Goal: Information Seeking & Learning: Learn about a topic

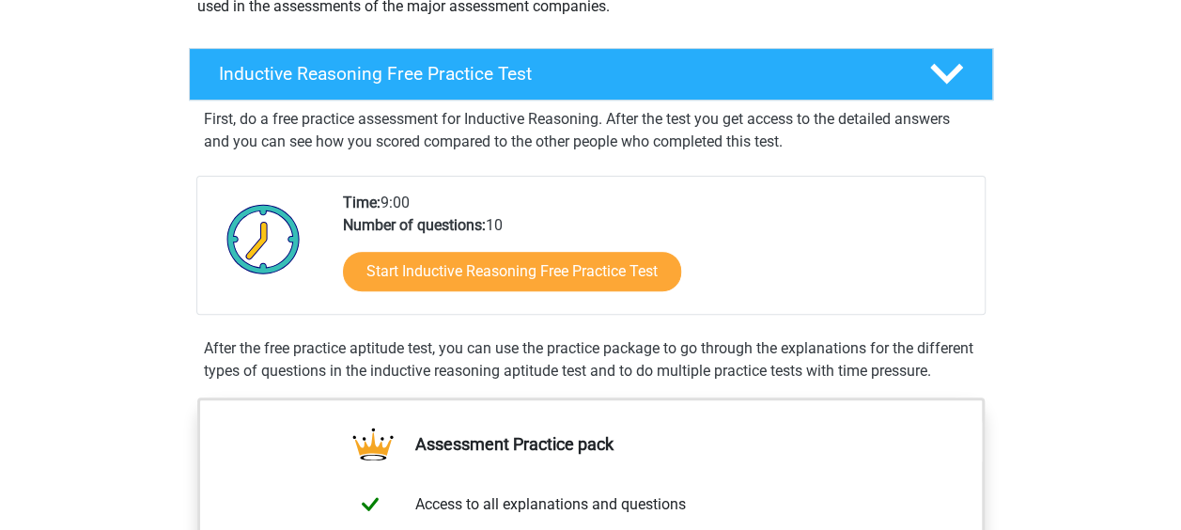
scroll to position [188, 0]
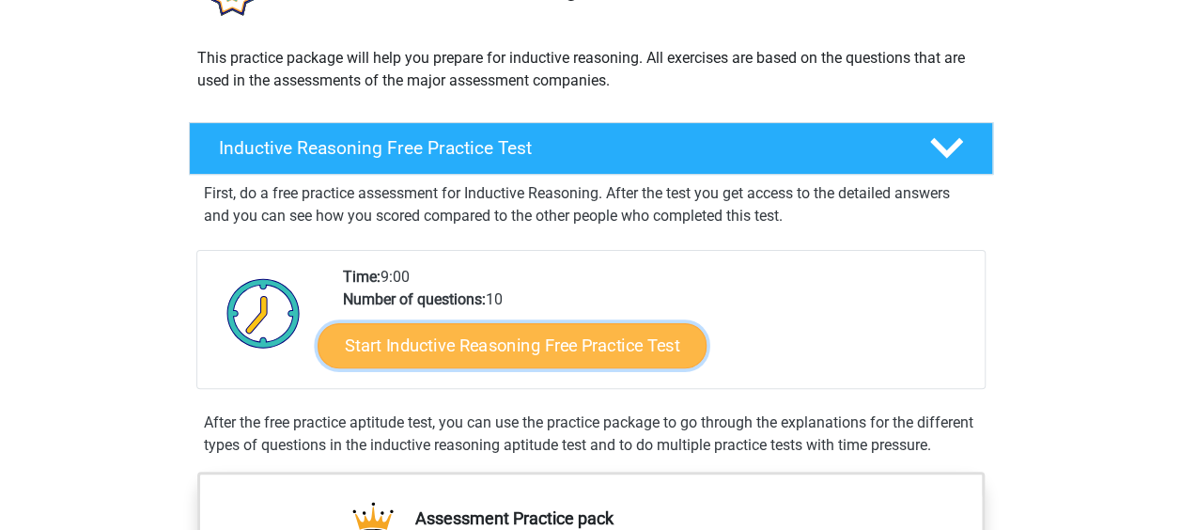
click at [550, 344] on link "Start Inductive Reasoning Free Practice Test" at bounding box center [512, 344] width 389 height 45
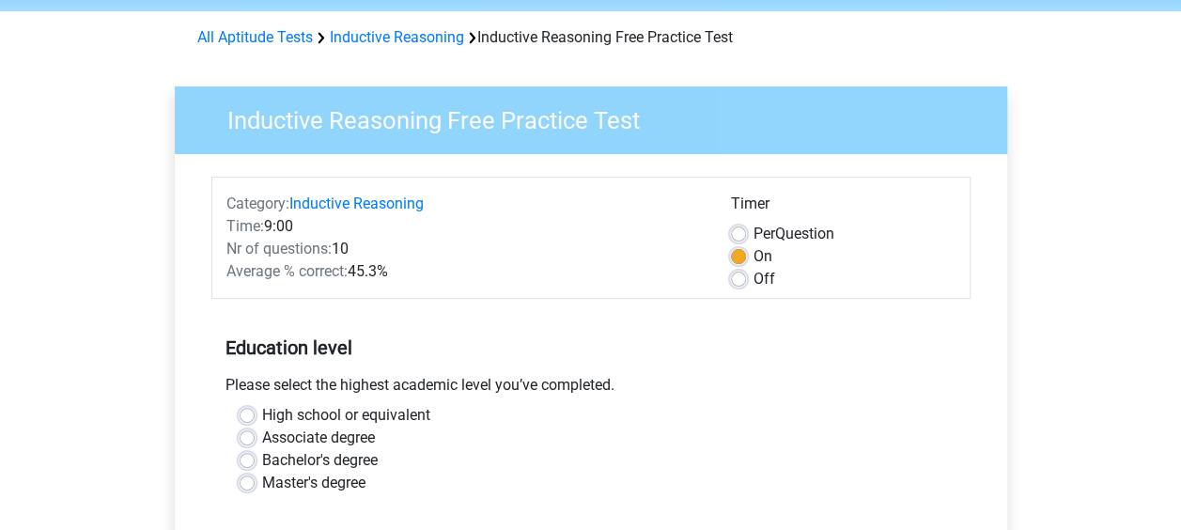
scroll to position [94, 0]
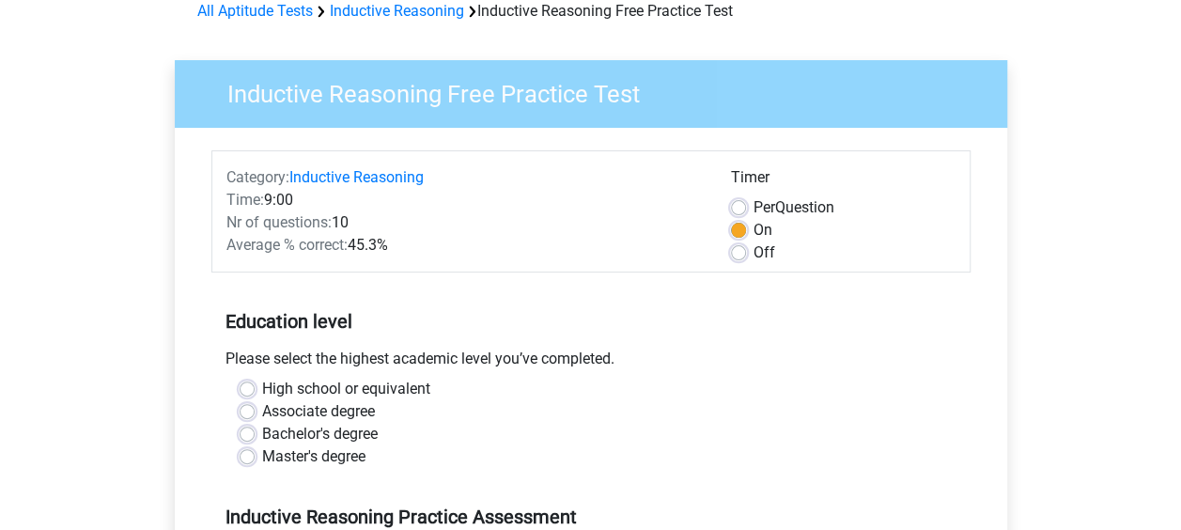
click at [262, 456] on label "Master's degree" at bounding box center [313, 456] width 103 height 23
click at [252, 456] on input "Master's degree" at bounding box center [247, 454] width 15 height 19
radio input "true"
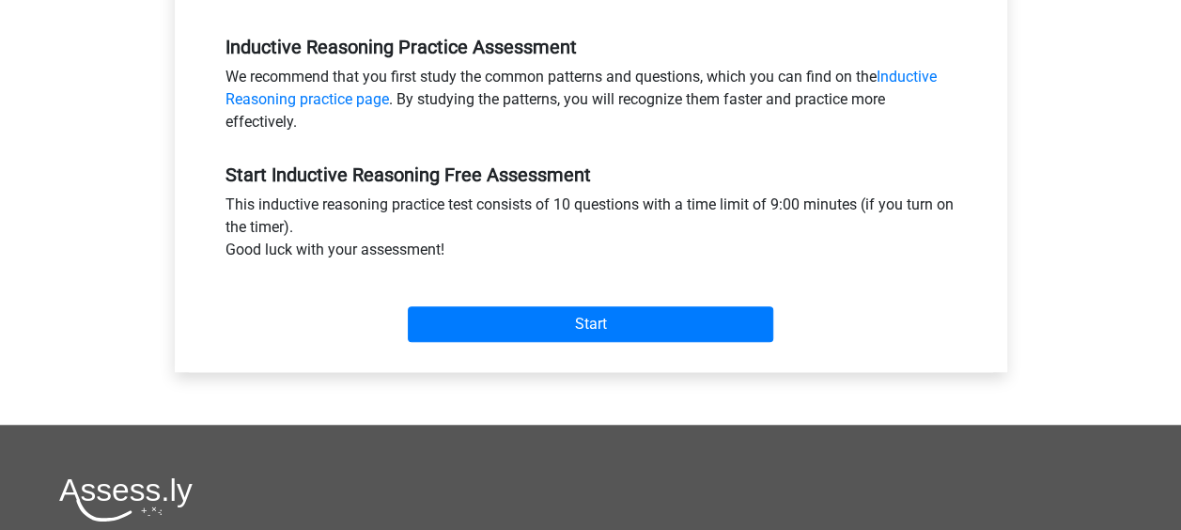
scroll to position [752, 0]
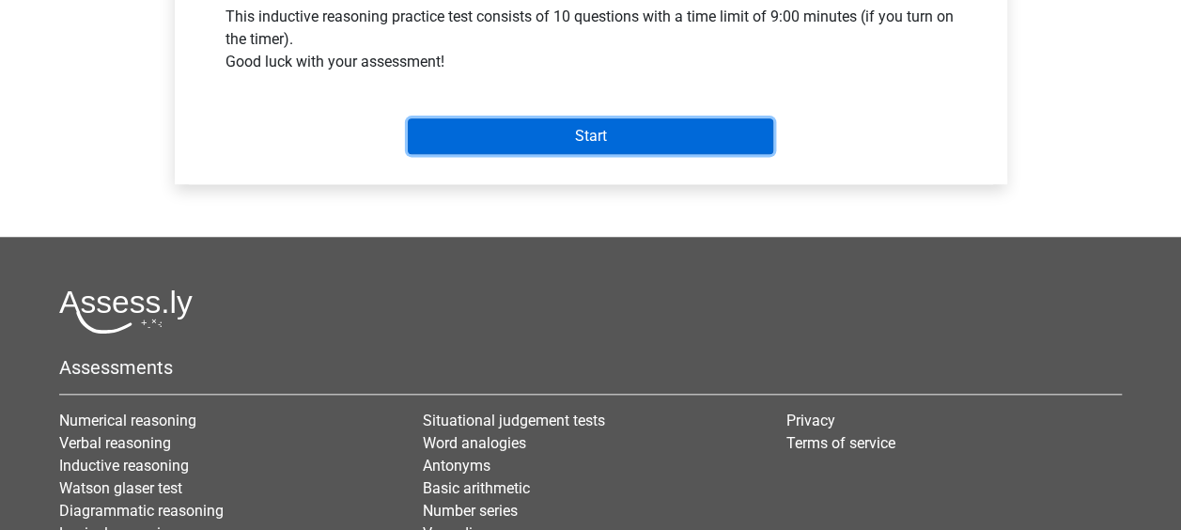
click at [566, 141] on input "Start" at bounding box center [591, 136] width 366 height 36
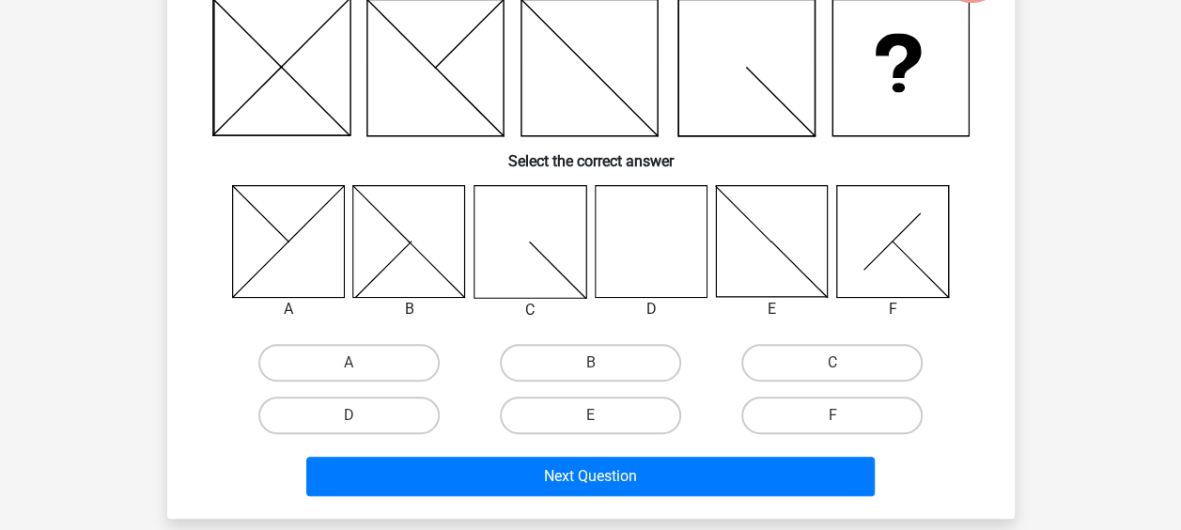
scroll to position [188, 0]
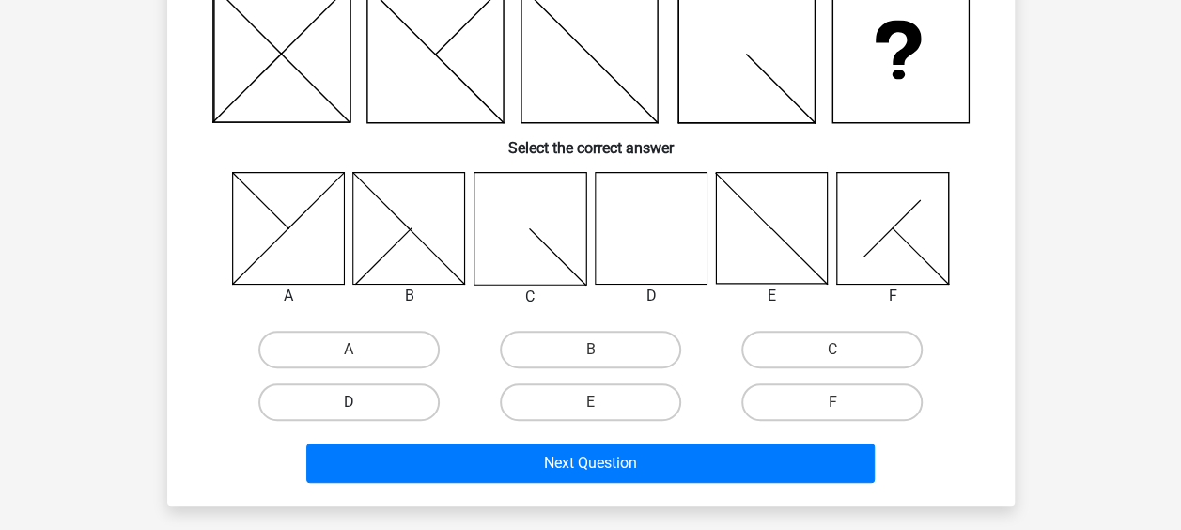
click at [370, 402] on label "D" at bounding box center [348, 402] width 181 height 38
click at [361, 402] on input "D" at bounding box center [355, 408] width 12 height 12
radio input "true"
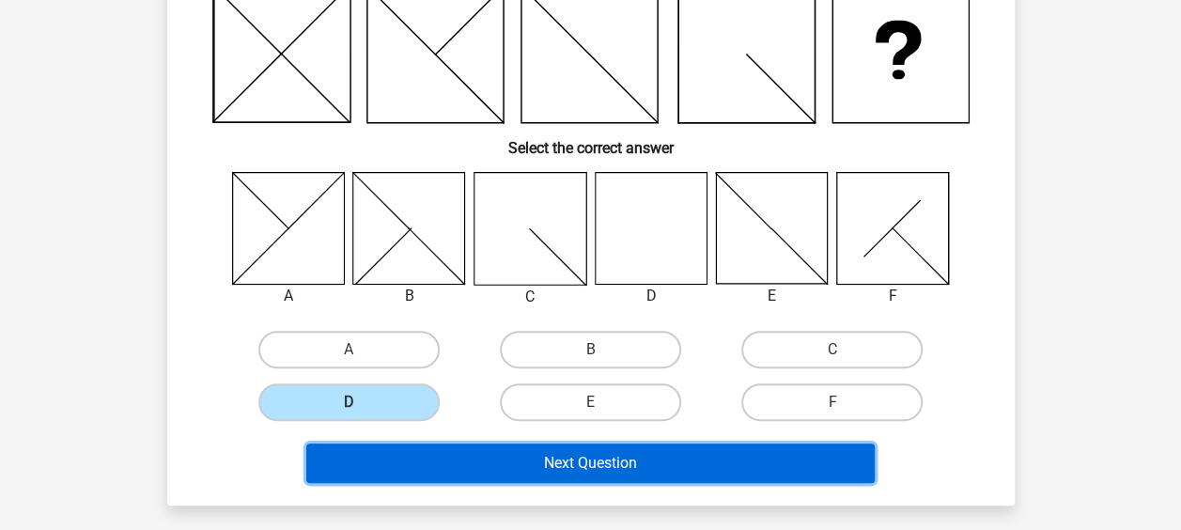
click at [504, 452] on button "Next Question" at bounding box center [590, 463] width 569 height 39
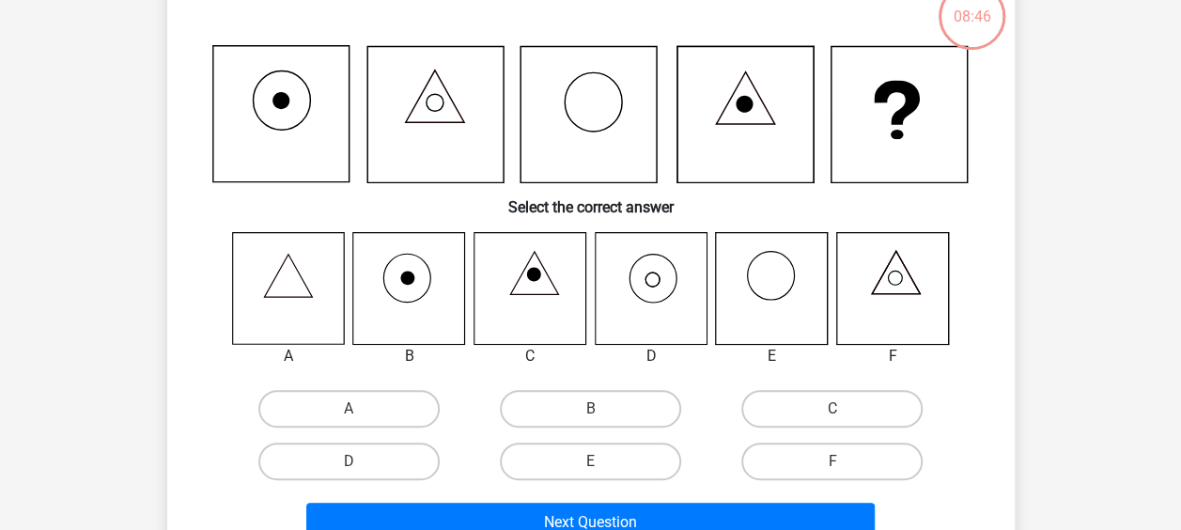
scroll to position [86, 0]
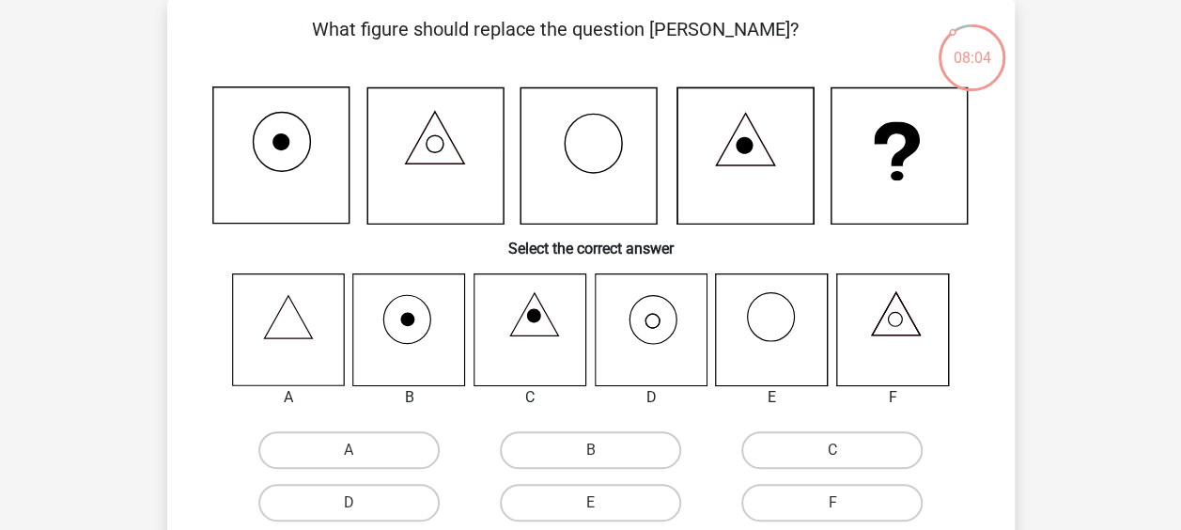
click at [772, 330] on icon at bounding box center [772, 329] width 112 height 112
click at [571, 505] on label "E" at bounding box center [590, 503] width 181 height 38
click at [590, 505] on input "E" at bounding box center [596, 509] width 12 height 12
radio input "true"
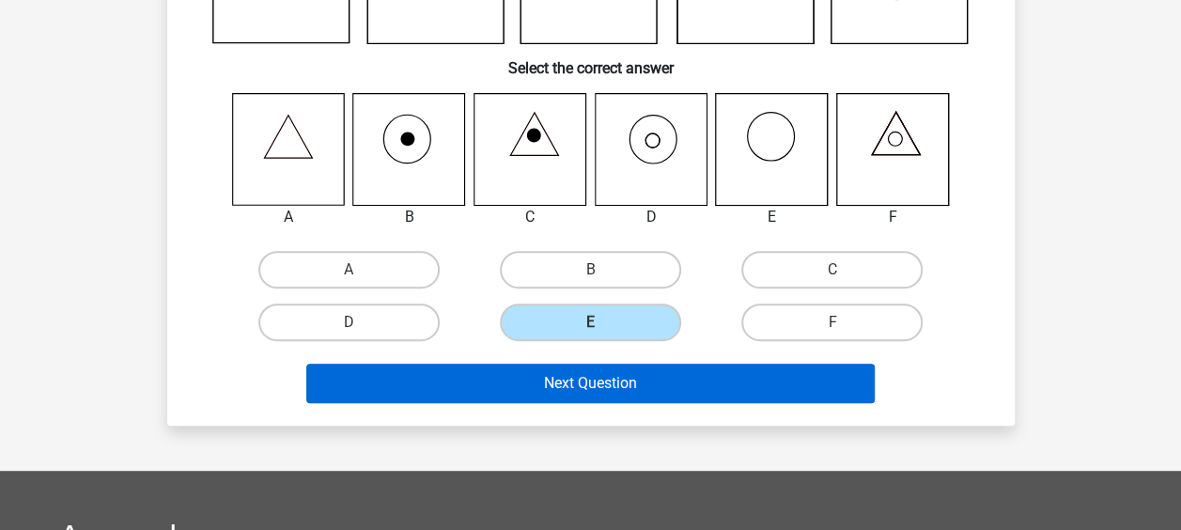
scroll to position [368, 0]
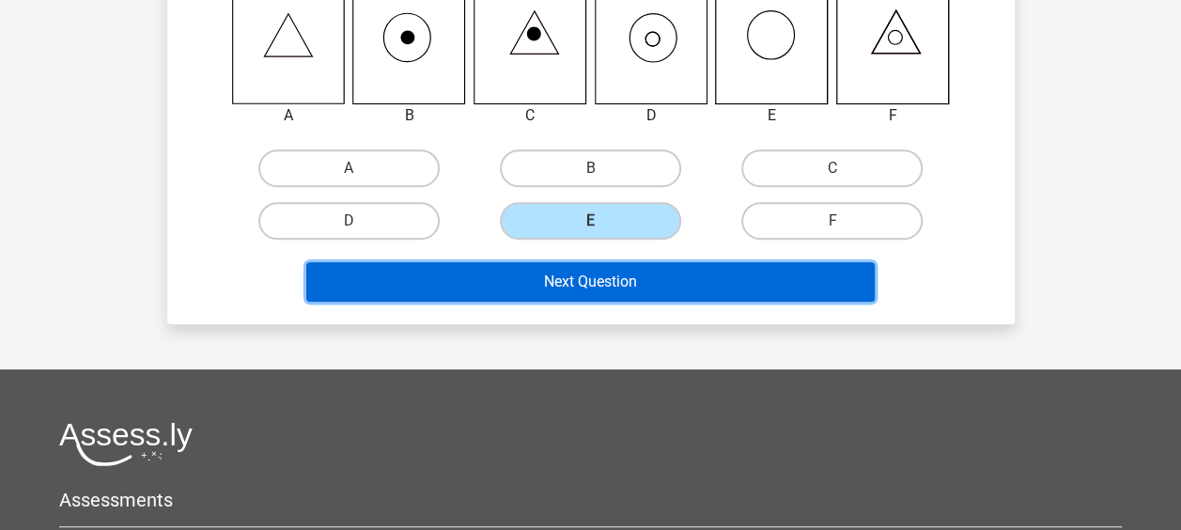
click at [607, 291] on button "Next Question" at bounding box center [590, 281] width 569 height 39
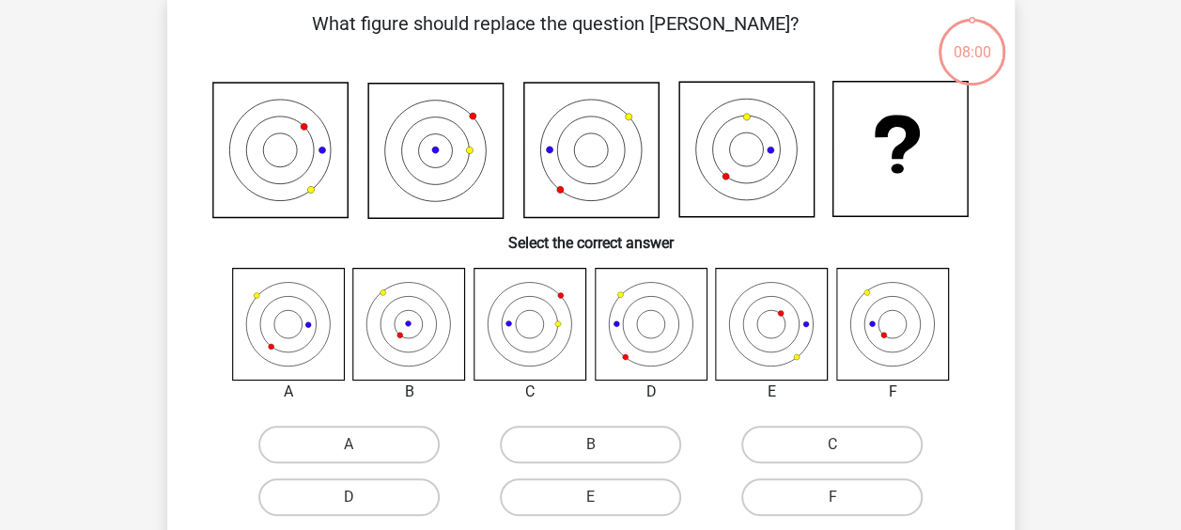
scroll to position [86, 0]
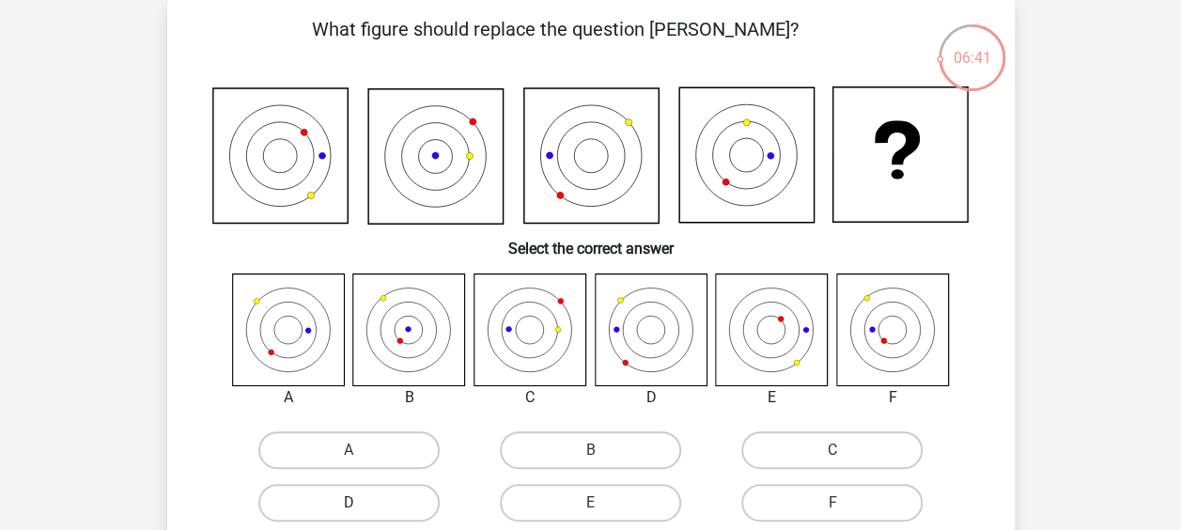
click at [370, 505] on label "D" at bounding box center [348, 503] width 181 height 38
click at [361, 505] on input "D" at bounding box center [355, 509] width 12 height 12
radio input "true"
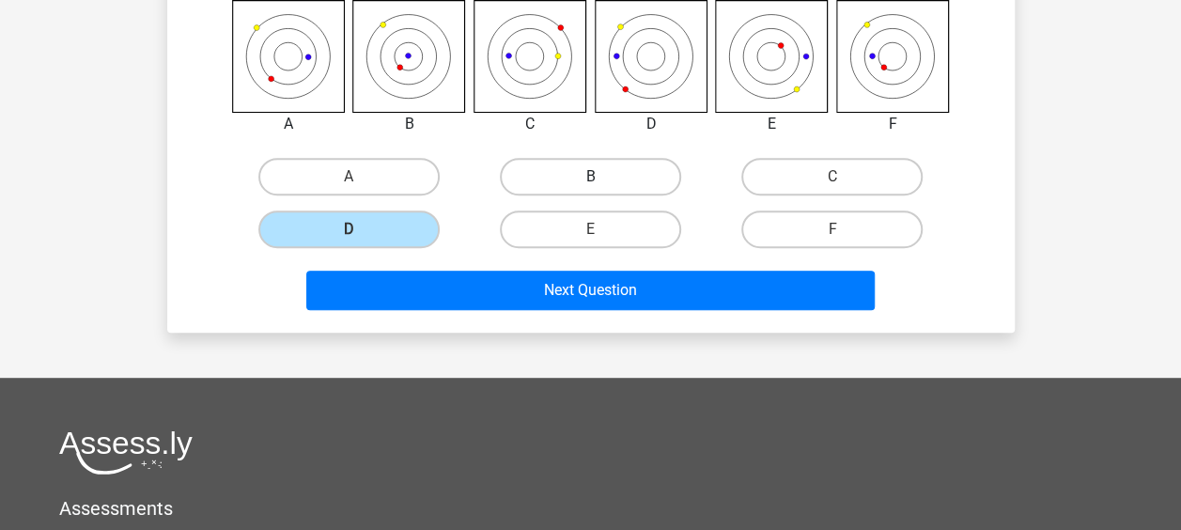
scroll to position [368, 0]
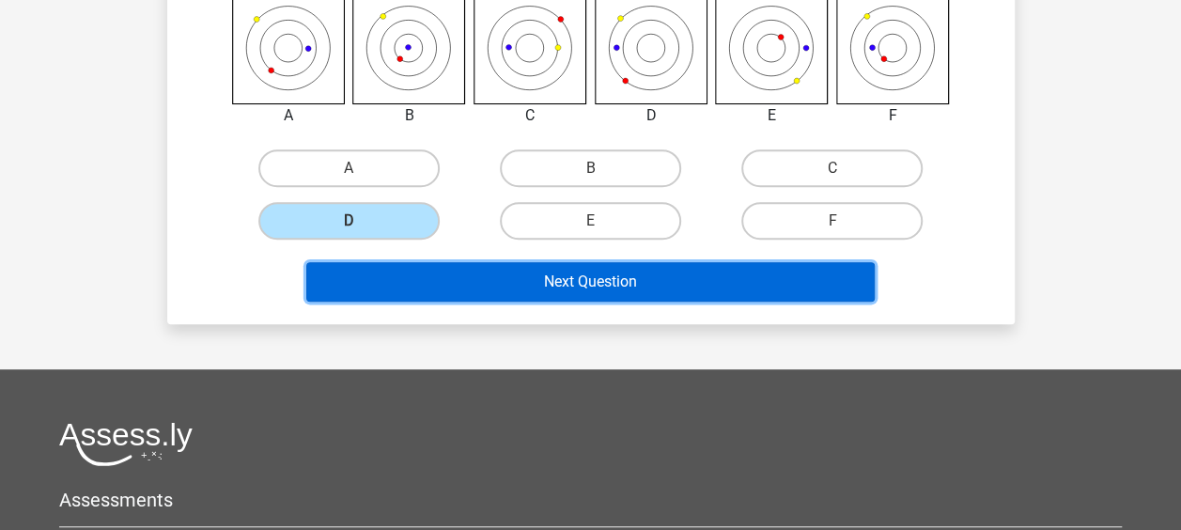
click at [600, 282] on button "Next Question" at bounding box center [590, 281] width 569 height 39
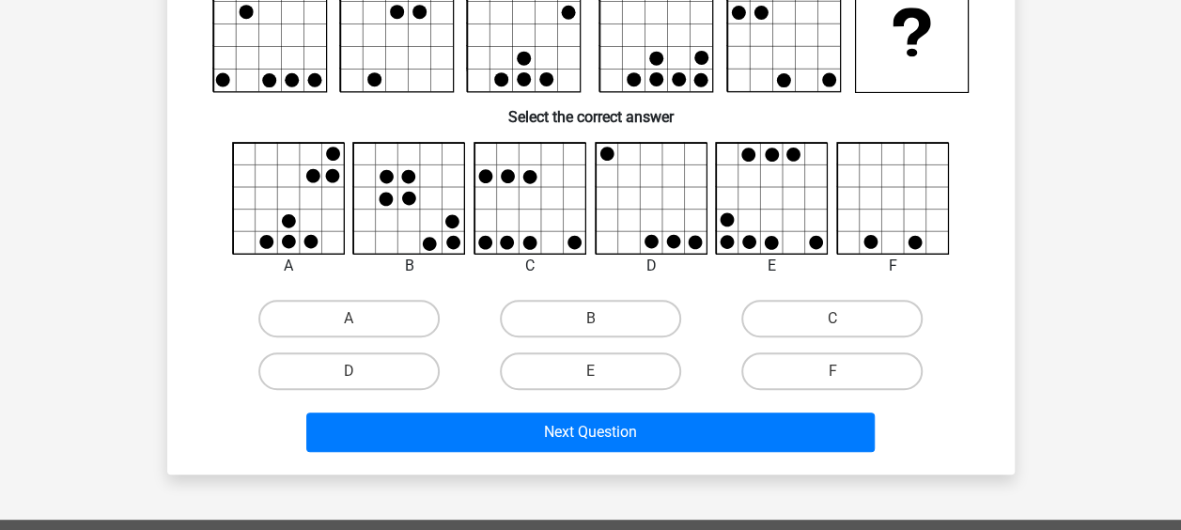
scroll to position [86, 0]
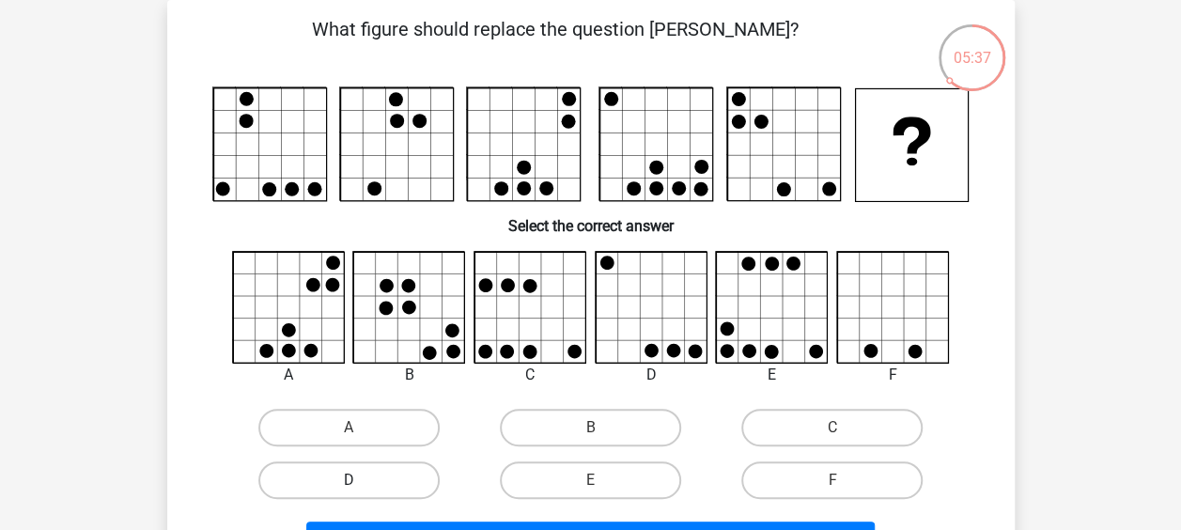
click at [340, 479] on label "D" at bounding box center [348, 480] width 181 height 38
click at [349, 480] on input "D" at bounding box center [355, 486] width 12 height 12
radio input "true"
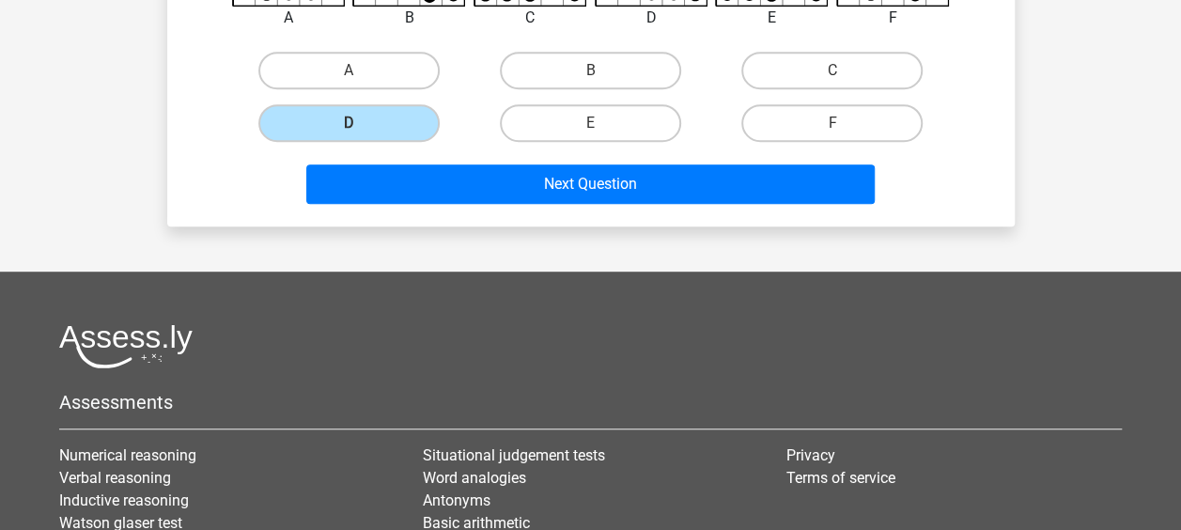
scroll to position [462, 0]
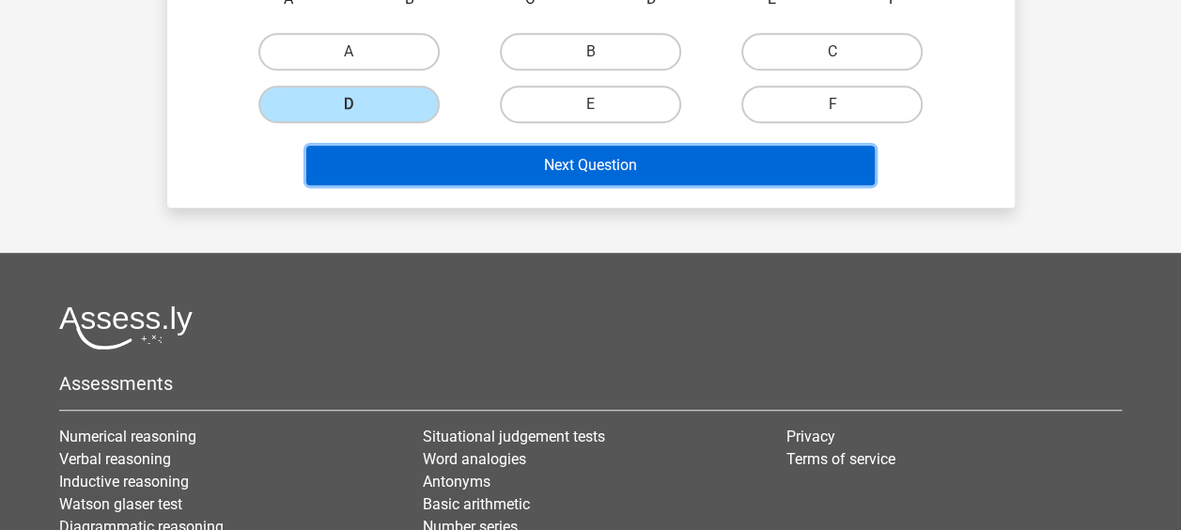
click at [524, 166] on button "Next Question" at bounding box center [590, 165] width 569 height 39
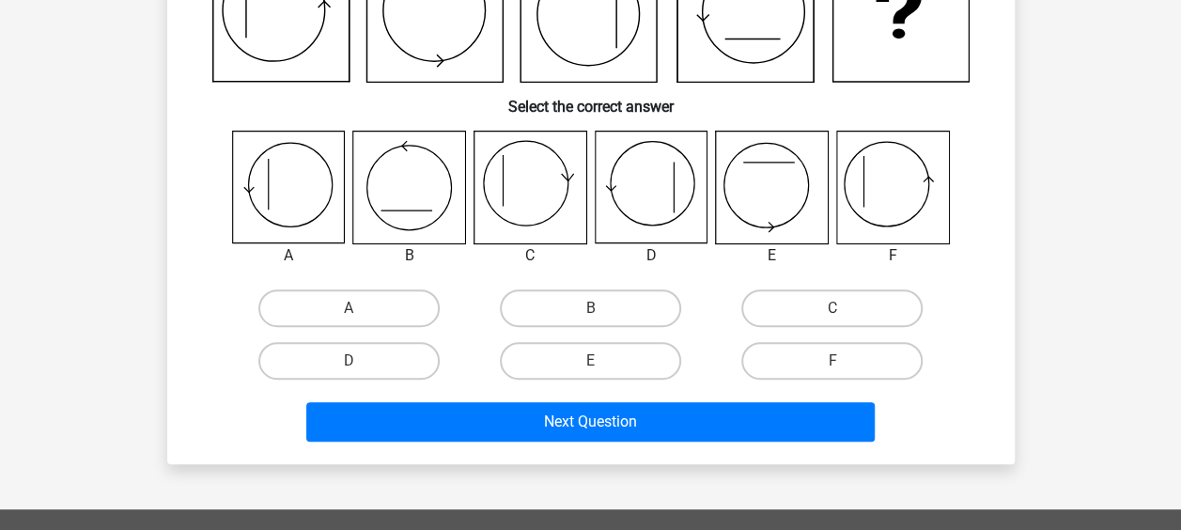
scroll to position [86, 0]
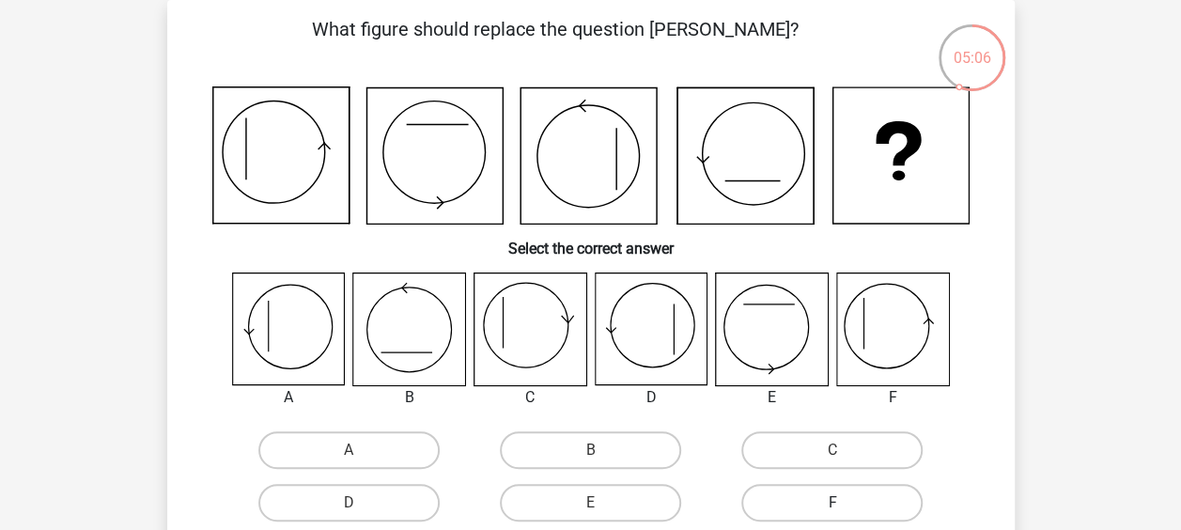
click at [816, 509] on label "F" at bounding box center [831, 503] width 181 height 38
click at [833, 509] on input "F" at bounding box center [839, 509] width 12 height 12
radio input "true"
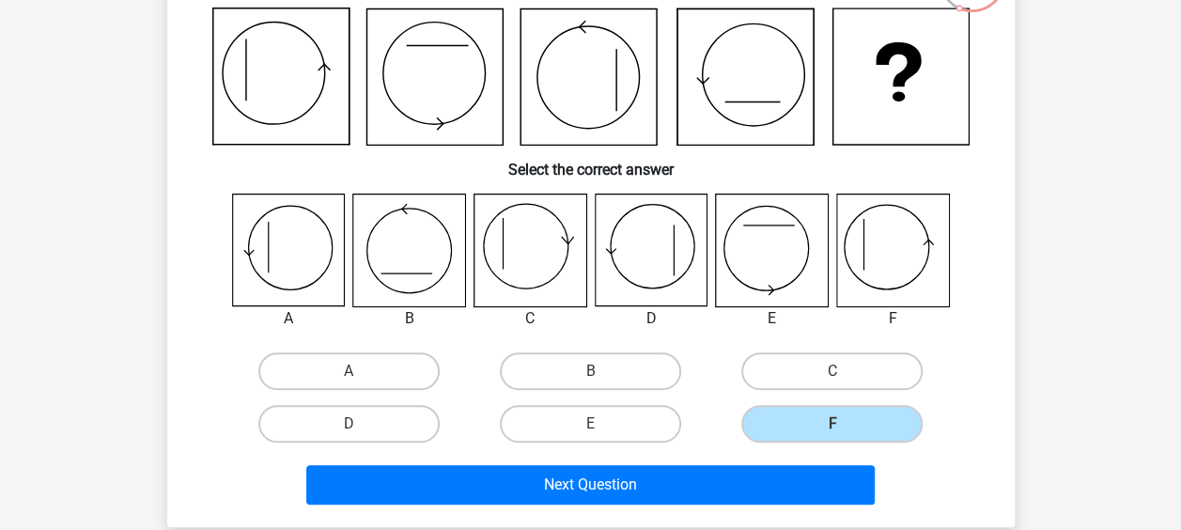
scroll to position [274, 0]
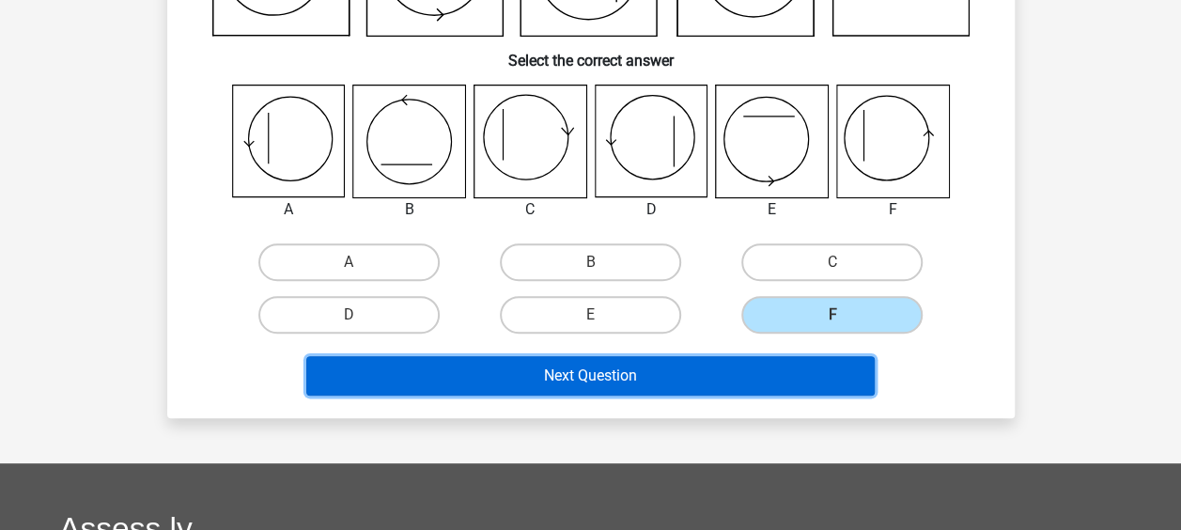
click at [682, 381] on button "Next Question" at bounding box center [590, 375] width 569 height 39
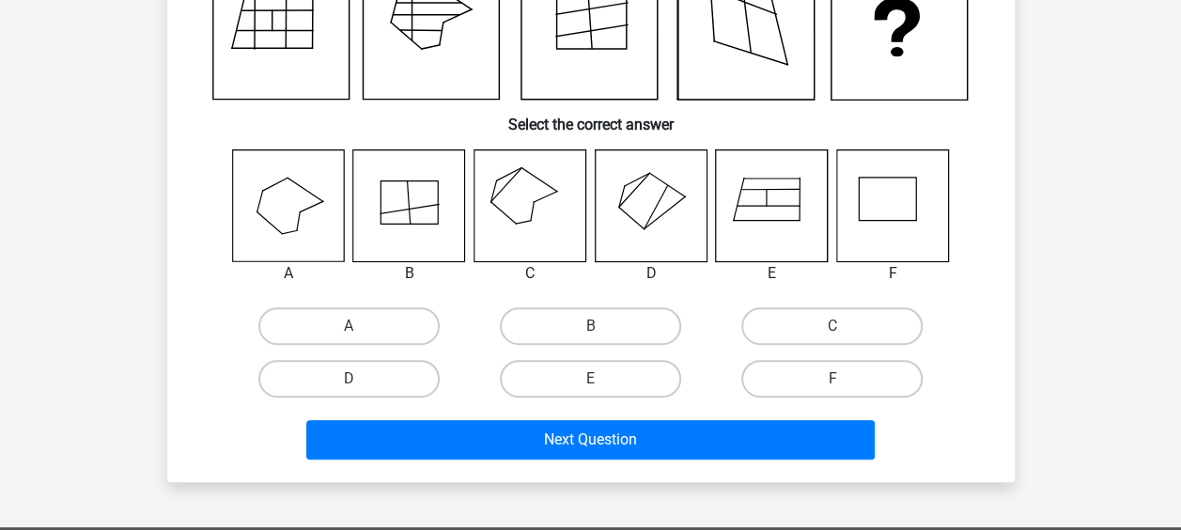
scroll to position [86, 0]
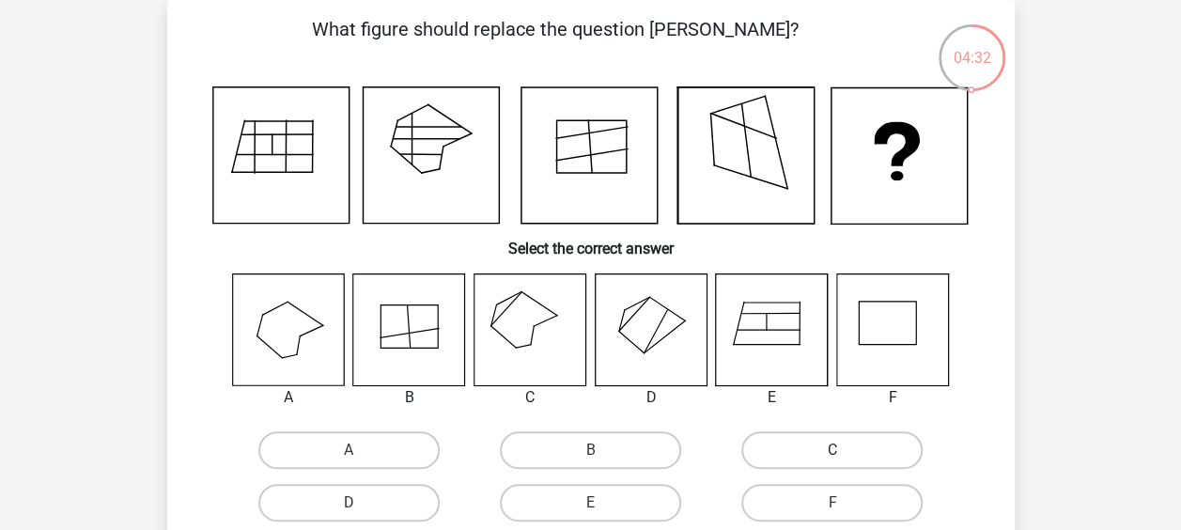
click at [829, 443] on label "C" at bounding box center [831, 450] width 181 height 38
click at [833, 450] on input "C" at bounding box center [839, 456] width 12 height 12
radio input "true"
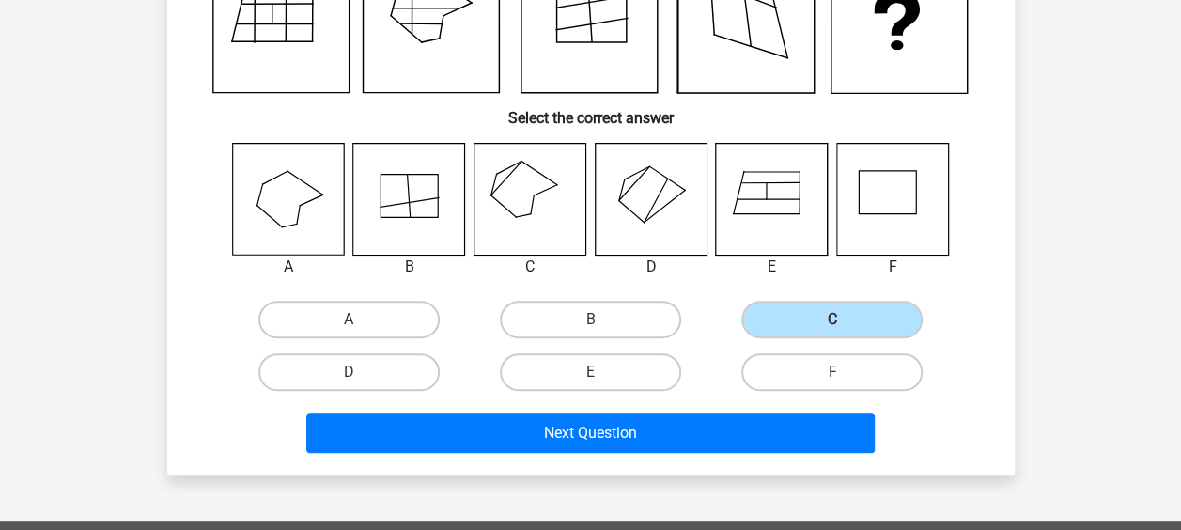
scroll to position [368, 0]
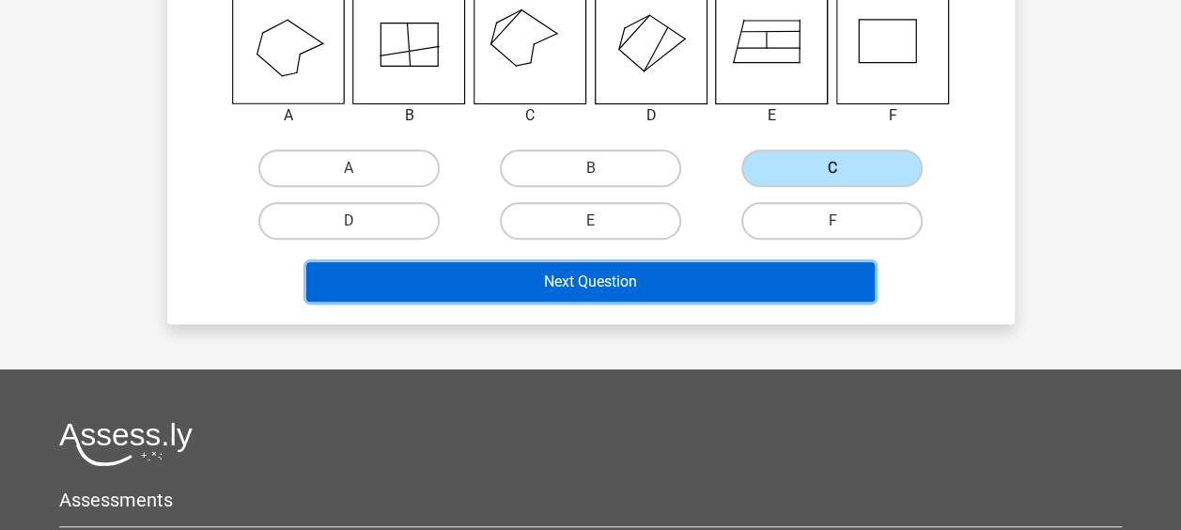
click at [536, 278] on button "Next Question" at bounding box center [590, 281] width 569 height 39
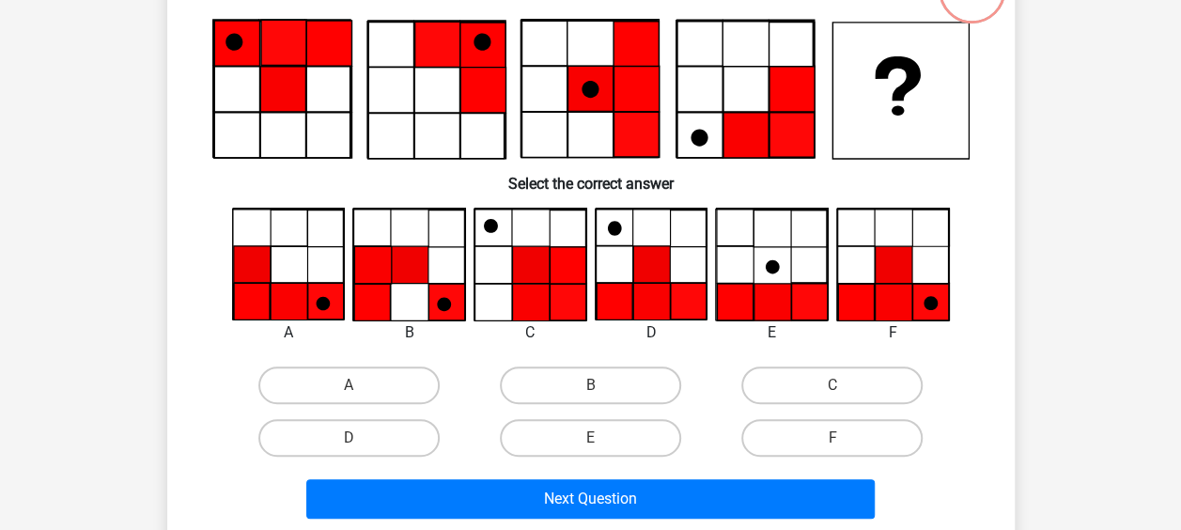
scroll to position [86, 0]
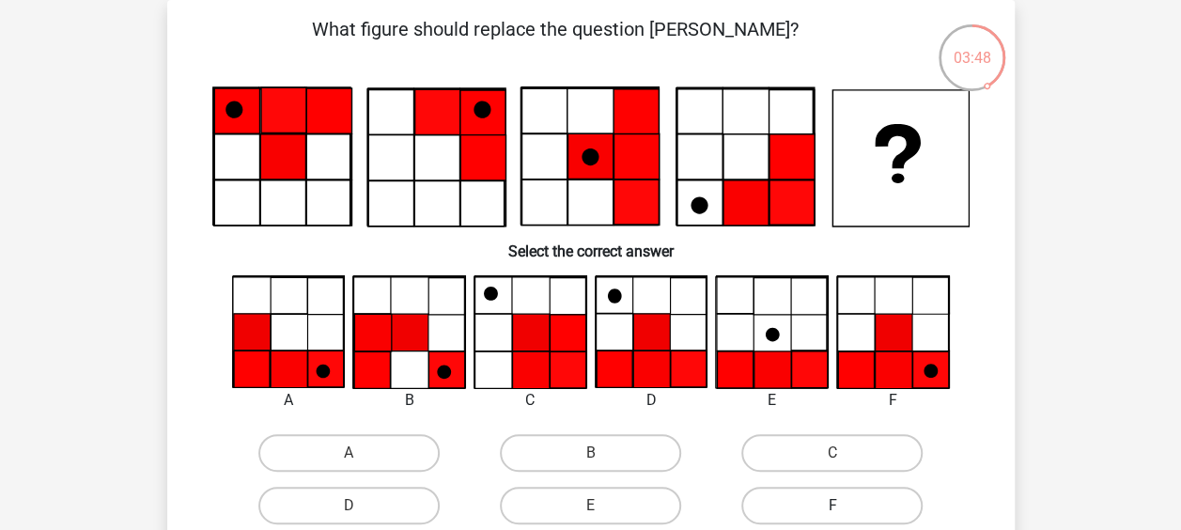
drag, startPoint x: 827, startPoint y: 506, endPoint x: 818, endPoint y: 494, distance: 14.7
click at [829, 506] on label "F" at bounding box center [831, 506] width 181 height 38
click at [833, 506] on input "F" at bounding box center [839, 512] width 12 height 12
radio input "true"
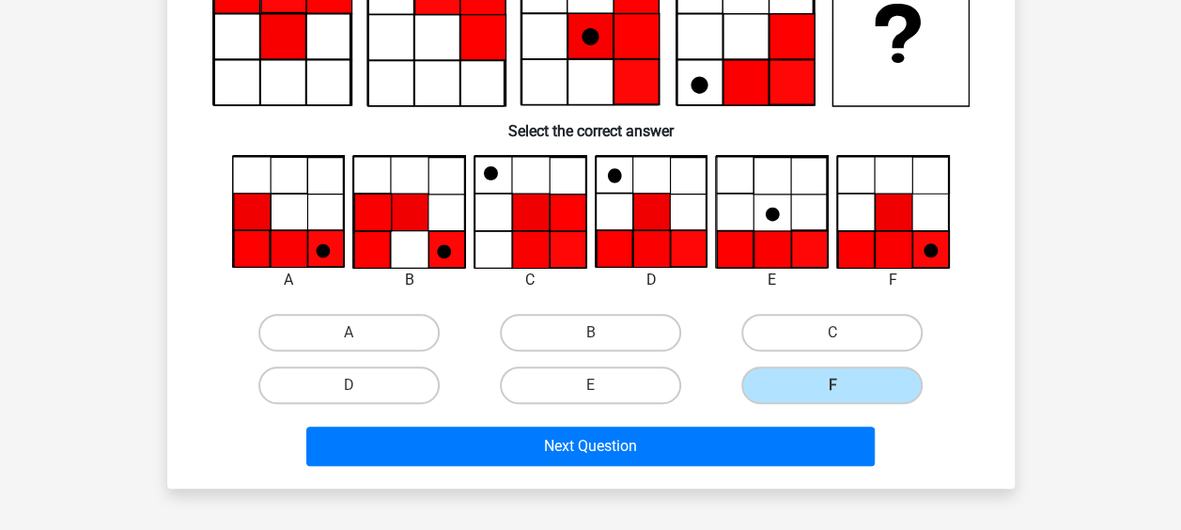
scroll to position [274, 0]
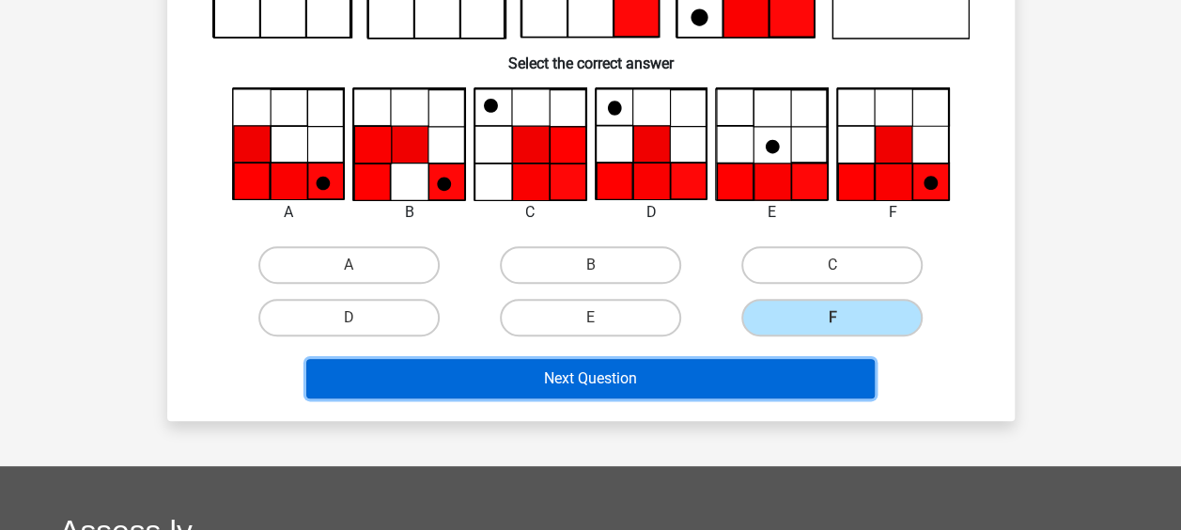
click at [578, 381] on button "Next Question" at bounding box center [590, 378] width 569 height 39
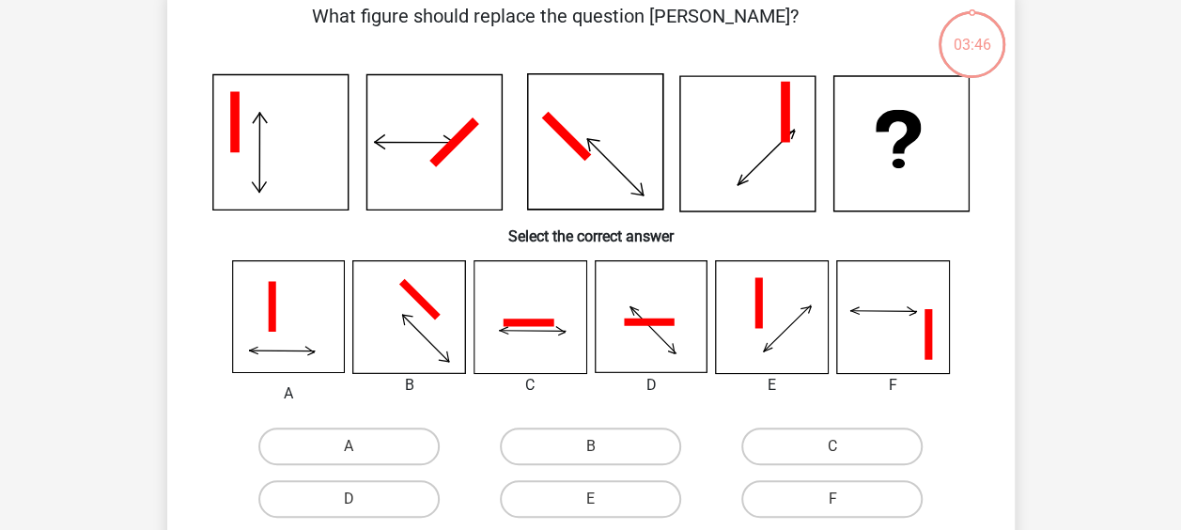
scroll to position [86, 0]
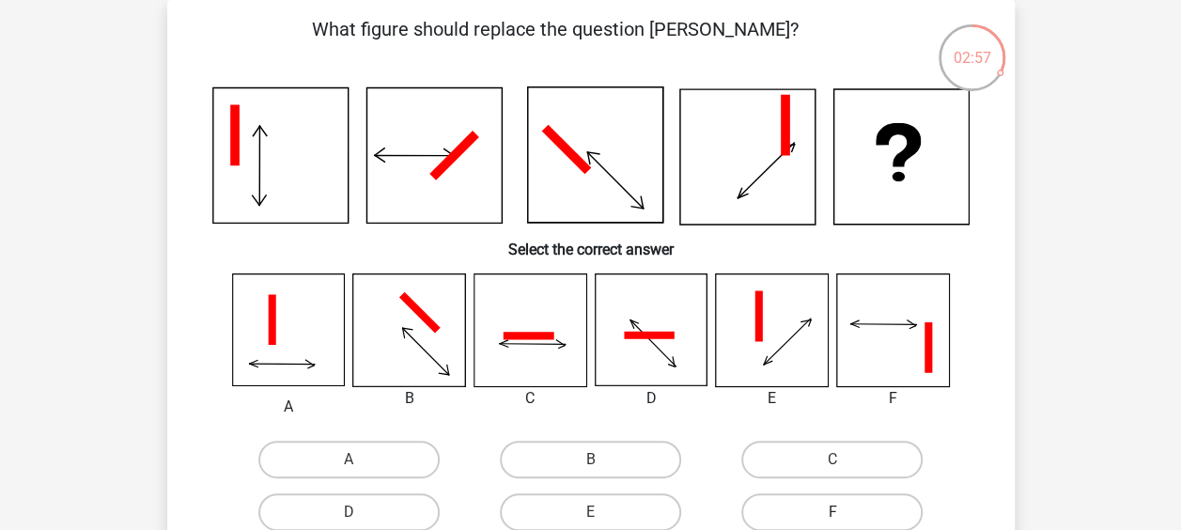
click at [855, 510] on label "F" at bounding box center [831, 512] width 181 height 38
click at [845, 512] on input "F" at bounding box center [839, 518] width 12 height 12
radio input "true"
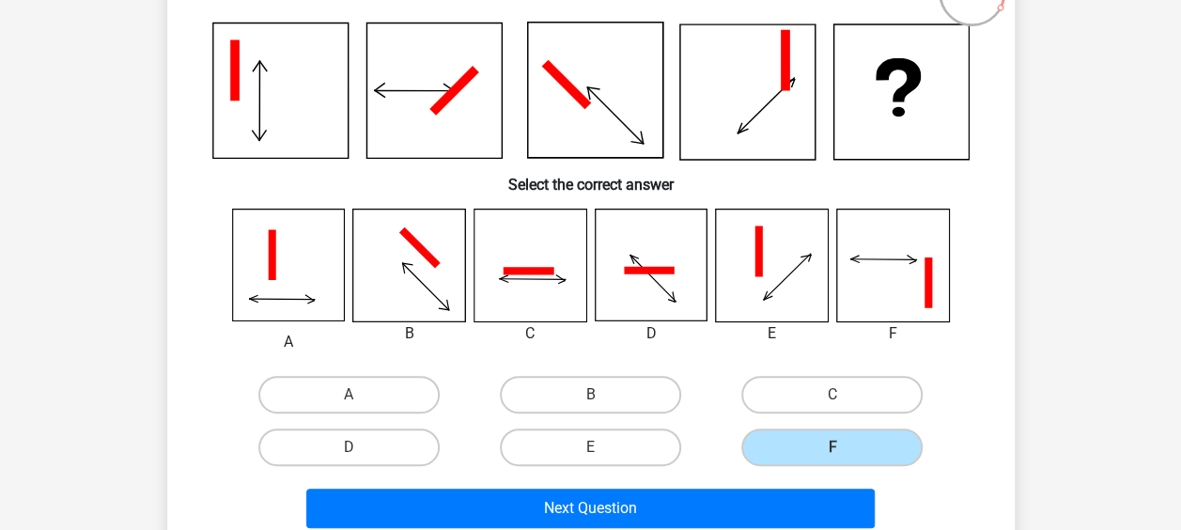
scroll to position [180, 0]
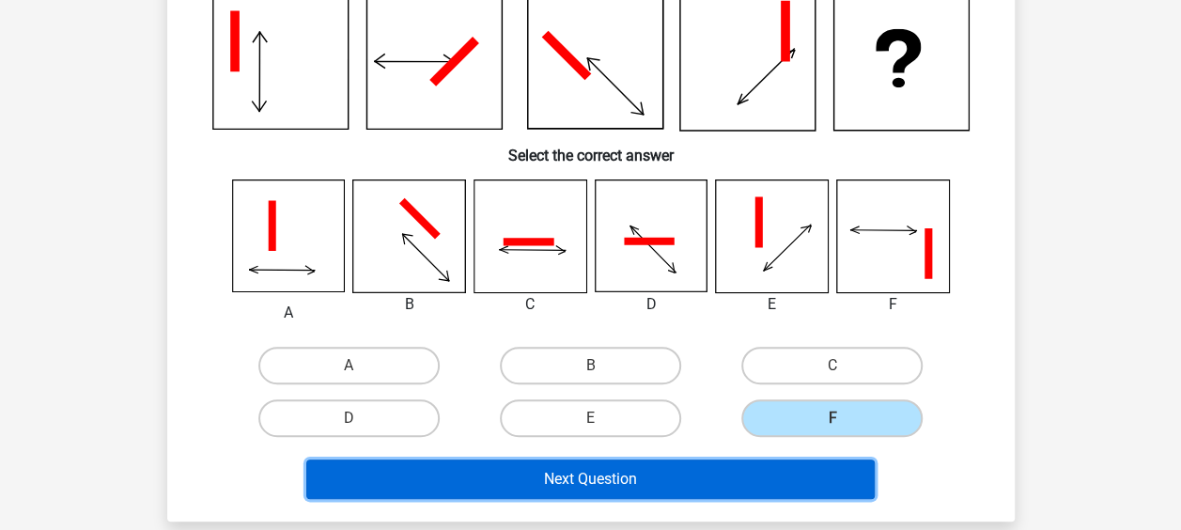
click at [647, 485] on button "Next Question" at bounding box center [590, 479] width 569 height 39
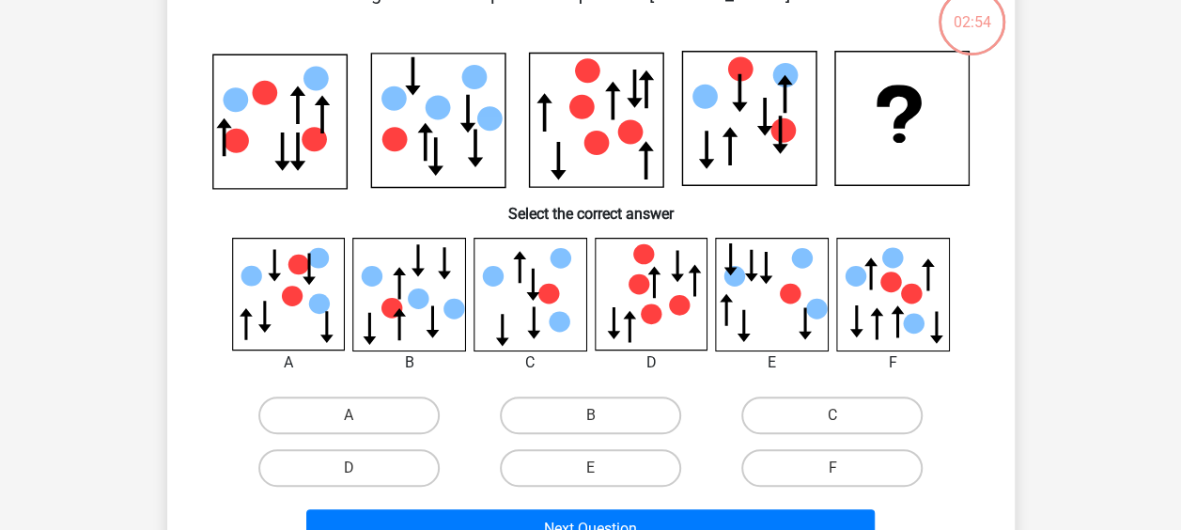
scroll to position [86, 0]
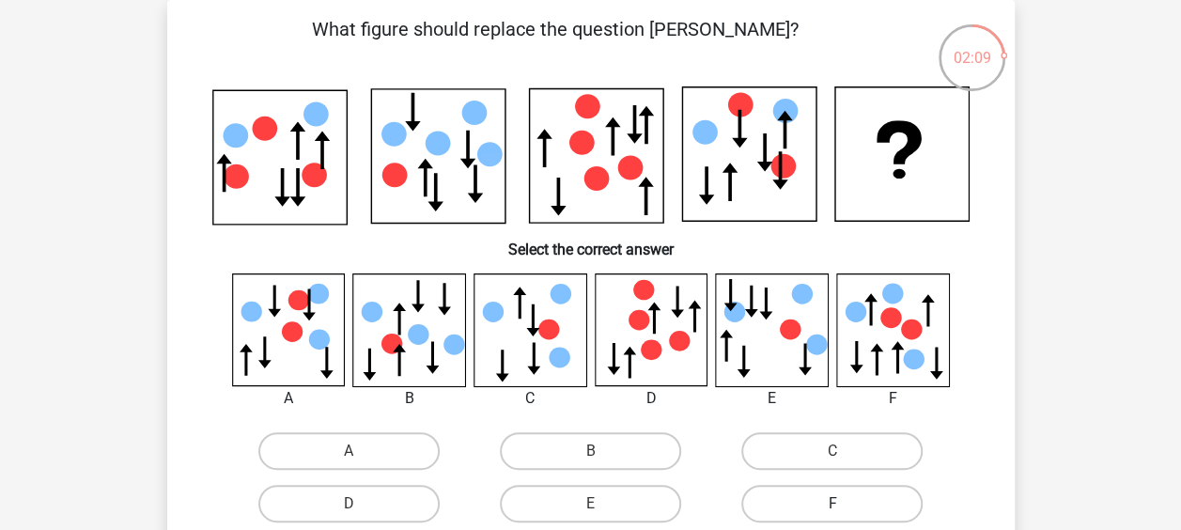
click at [847, 498] on label "F" at bounding box center [831, 504] width 181 height 38
click at [845, 504] on input "F" at bounding box center [839, 510] width 12 height 12
radio input "true"
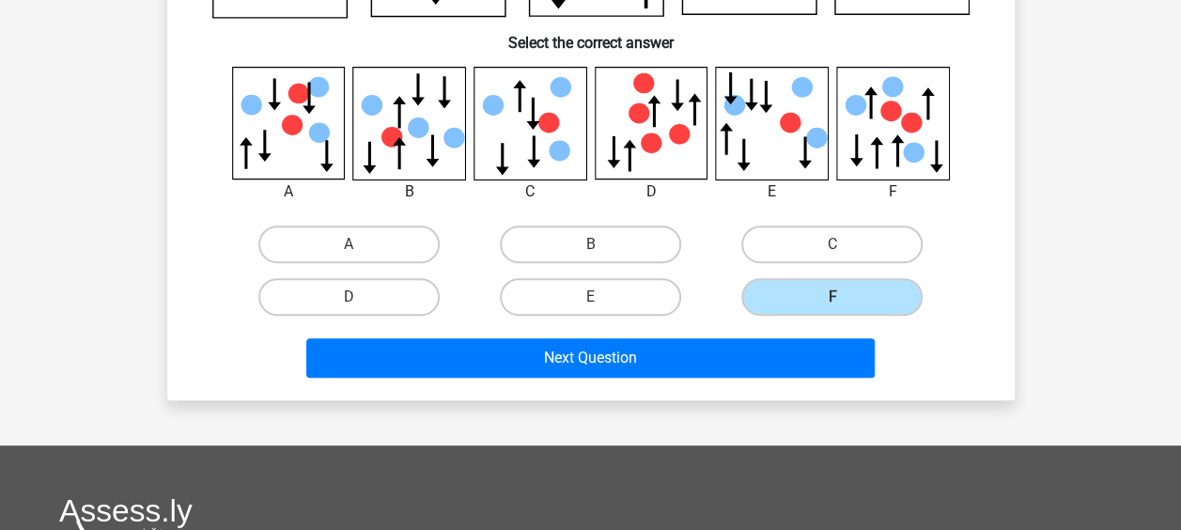
scroll to position [462, 0]
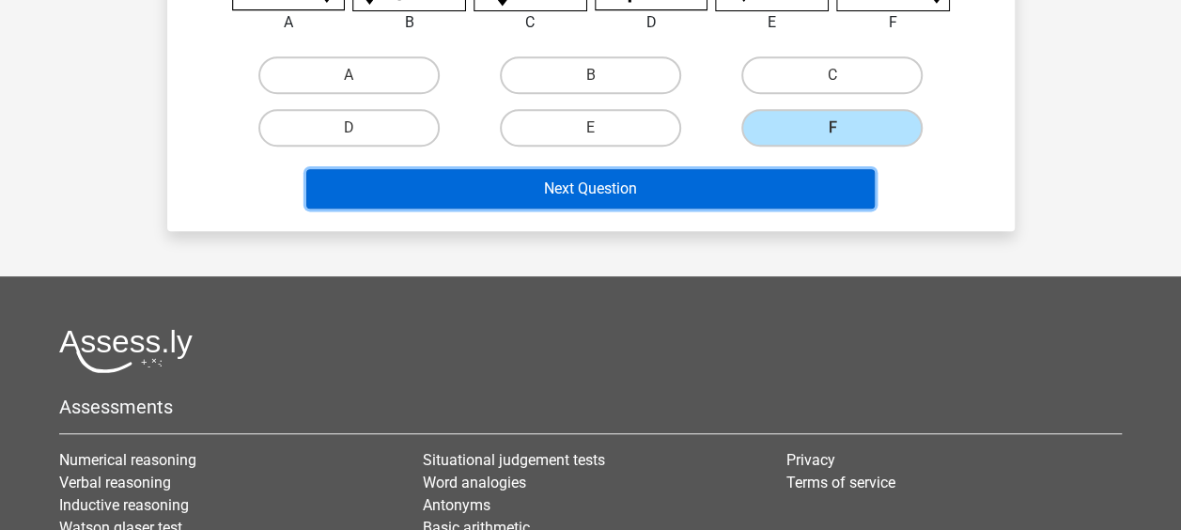
click at [520, 186] on button "Next Question" at bounding box center [590, 188] width 569 height 39
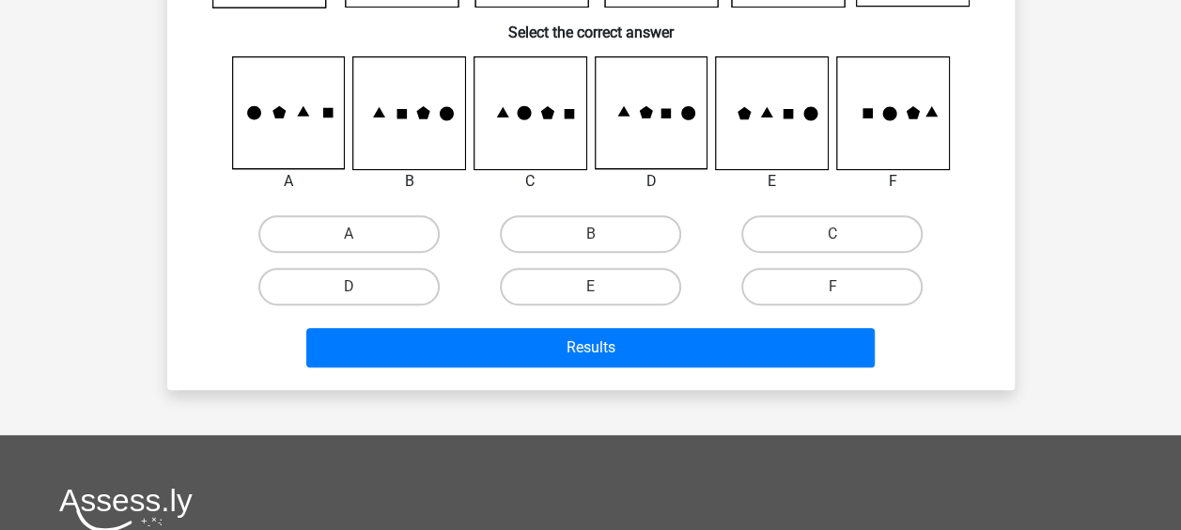
scroll to position [86, 0]
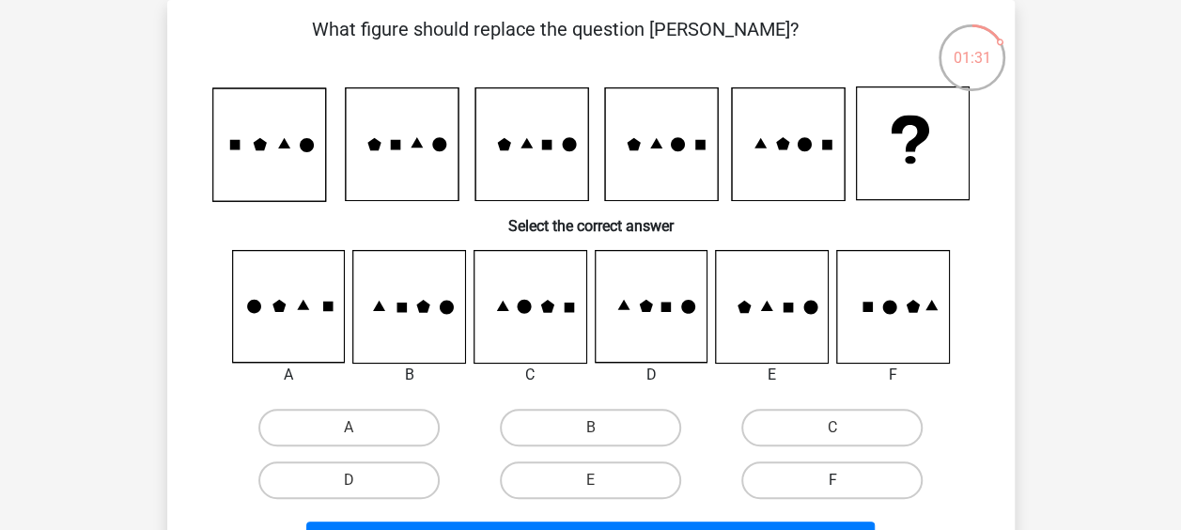
click at [783, 464] on label "F" at bounding box center [831, 480] width 181 height 38
click at [833, 480] on input "F" at bounding box center [839, 486] width 12 height 12
radio input "true"
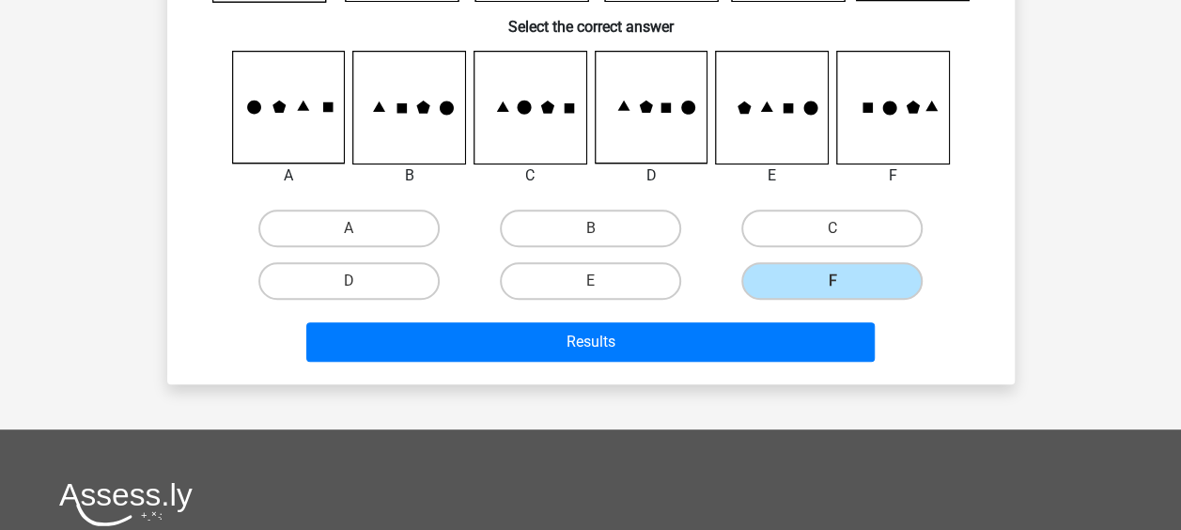
scroll to position [368, 0]
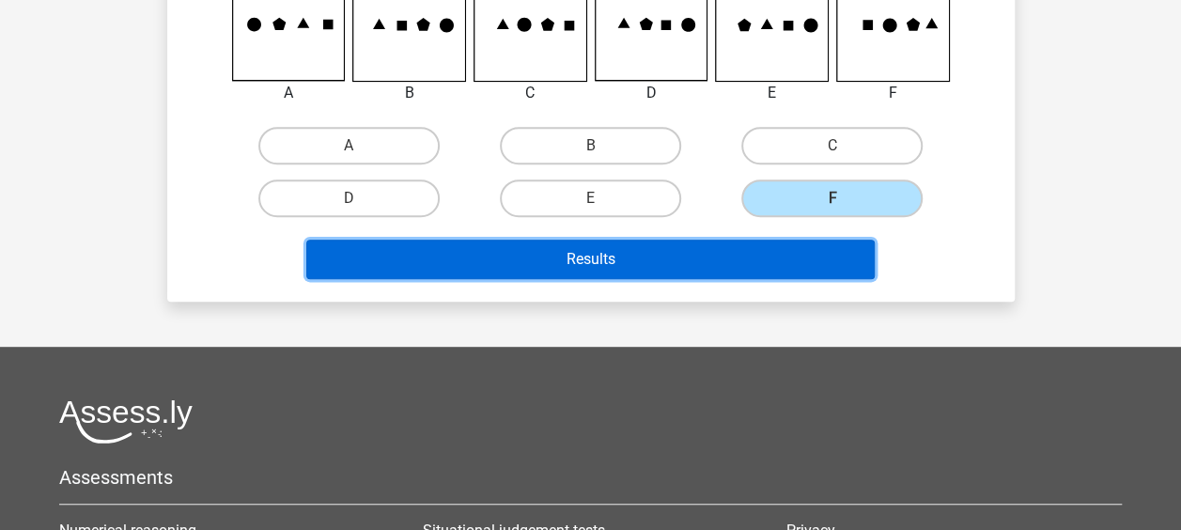
click at [550, 258] on button "Results" at bounding box center [590, 259] width 569 height 39
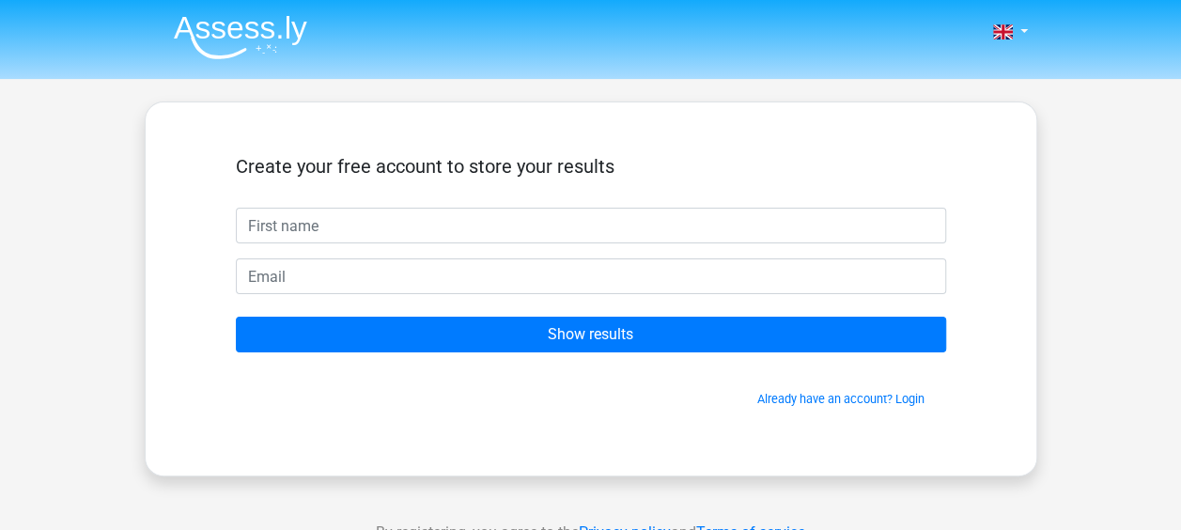
click at [293, 226] on input "text" at bounding box center [591, 226] width 710 height 36
type input "d"
type input "[PERSON_NAME]"
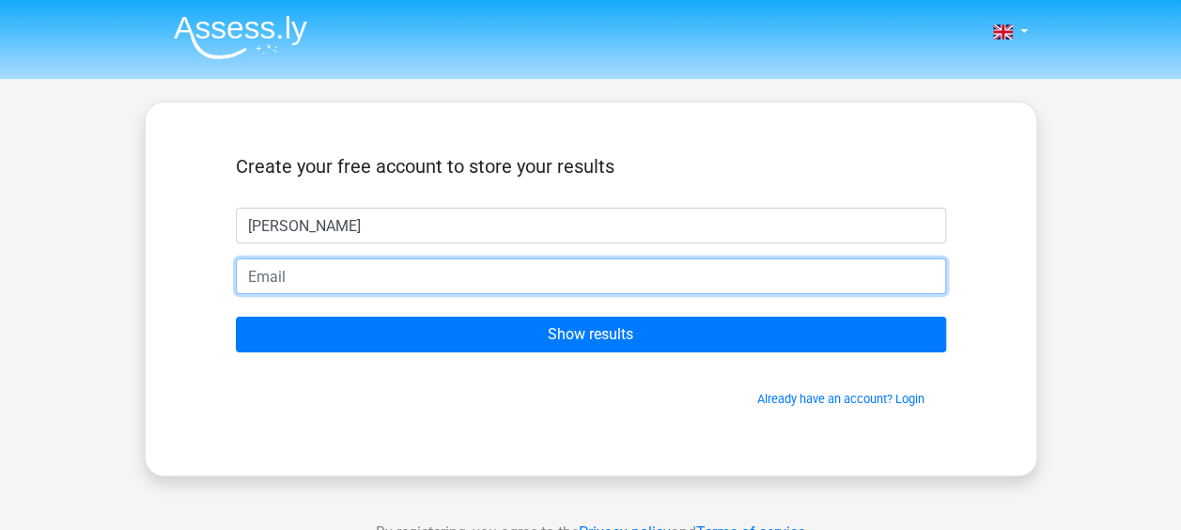
click at [326, 273] on input "email" at bounding box center [591, 276] width 710 height 36
type input "[EMAIL_ADDRESS][PERSON_NAME][DOMAIN_NAME]"
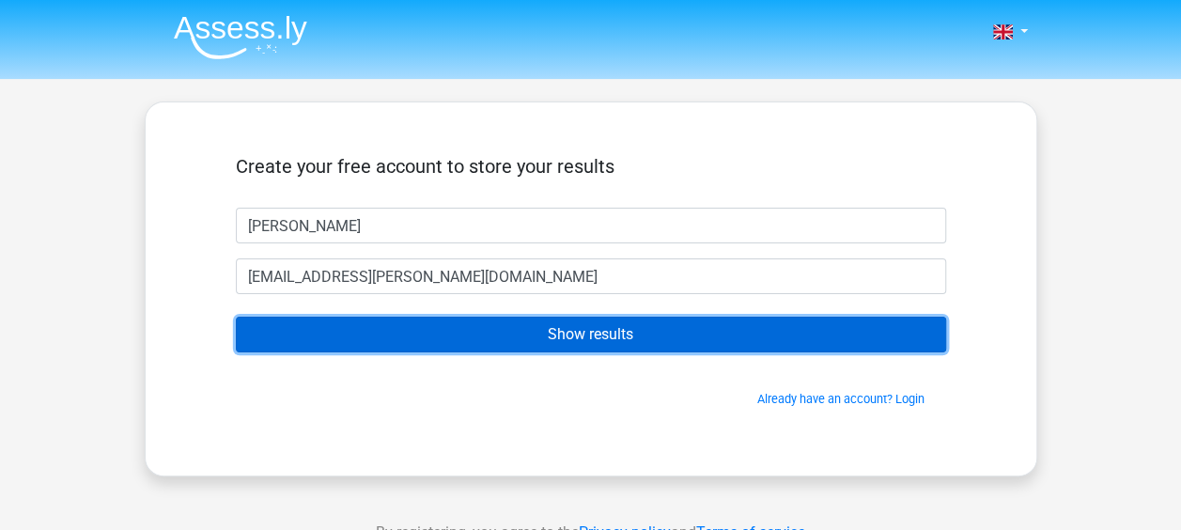
click at [549, 333] on input "Show results" at bounding box center [591, 335] width 710 height 36
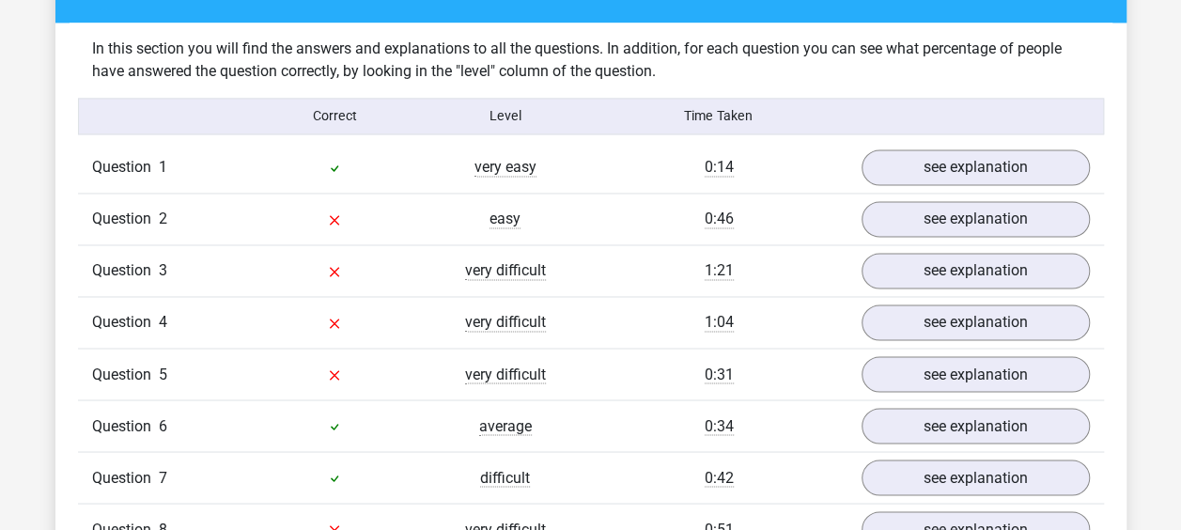
scroll to position [1410, 0]
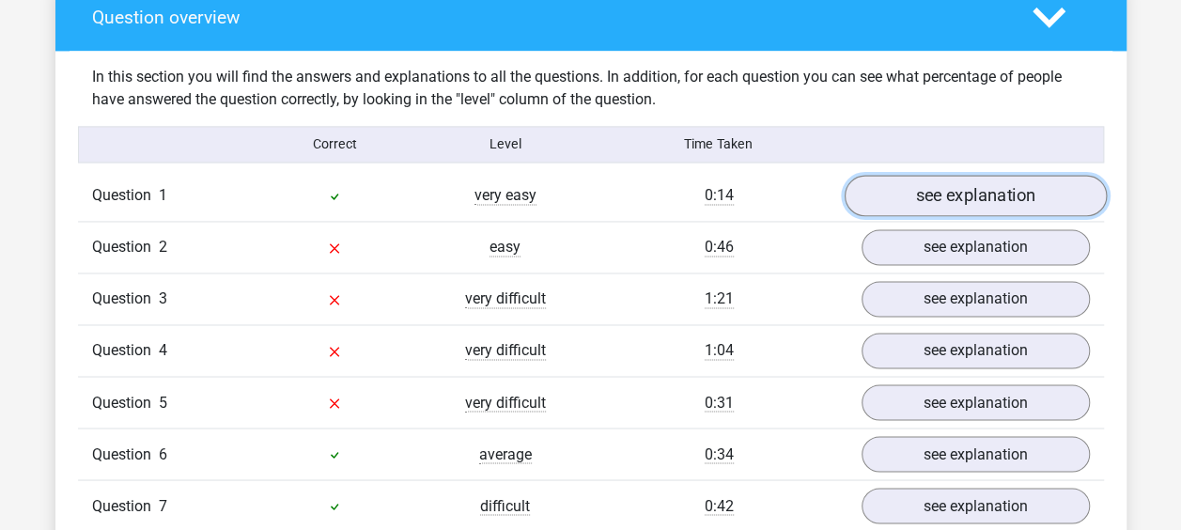
click at [958, 192] on link "see explanation" at bounding box center [975, 195] width 262 height 41
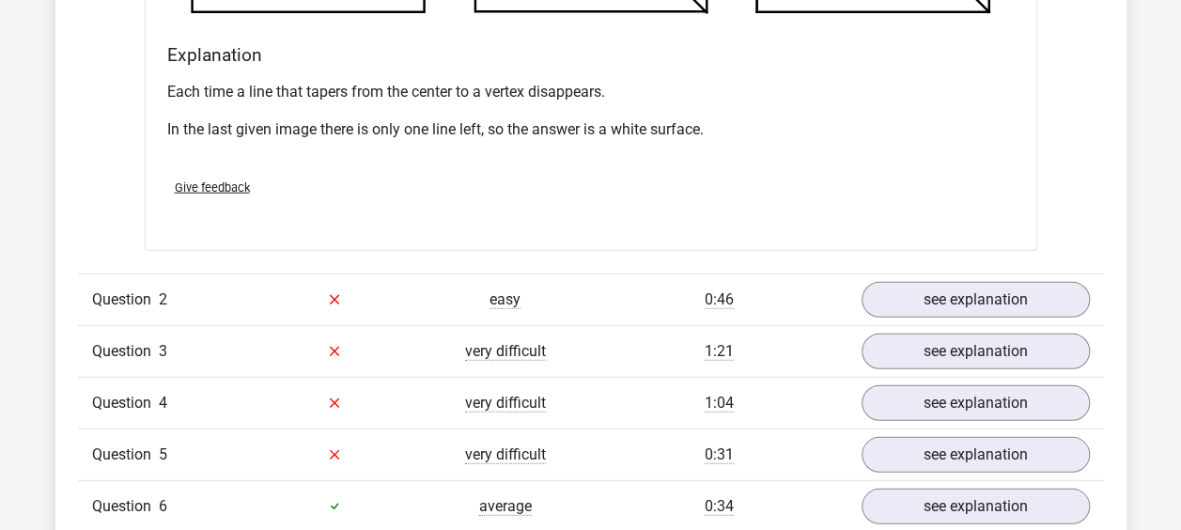
scroll to position [2443, 0]
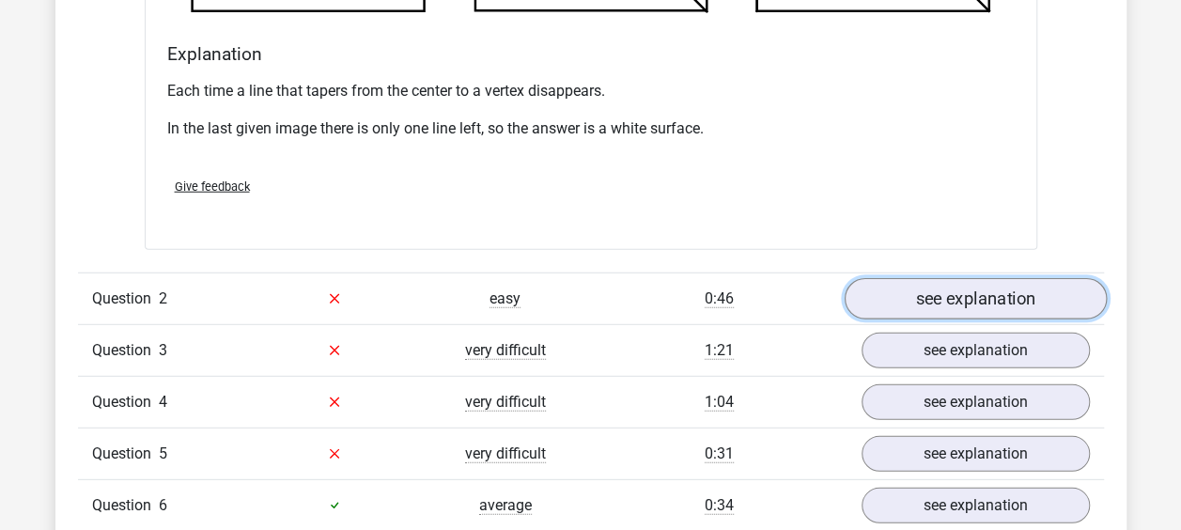
click at [954, 293] on link "see explanation" at bounding box center [975, 298] width 262 height 41
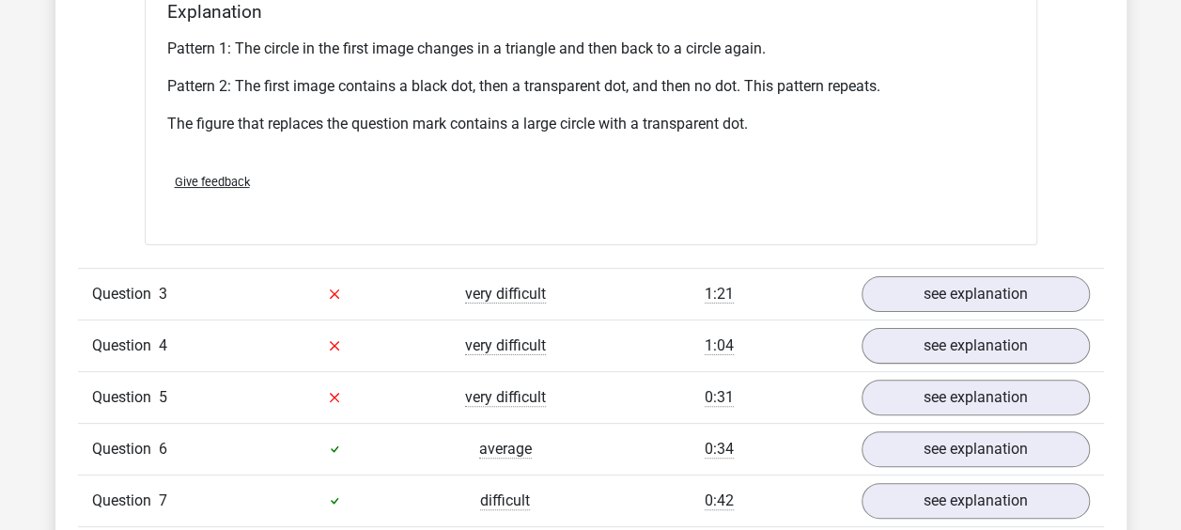
scroll to position [3665, 0]
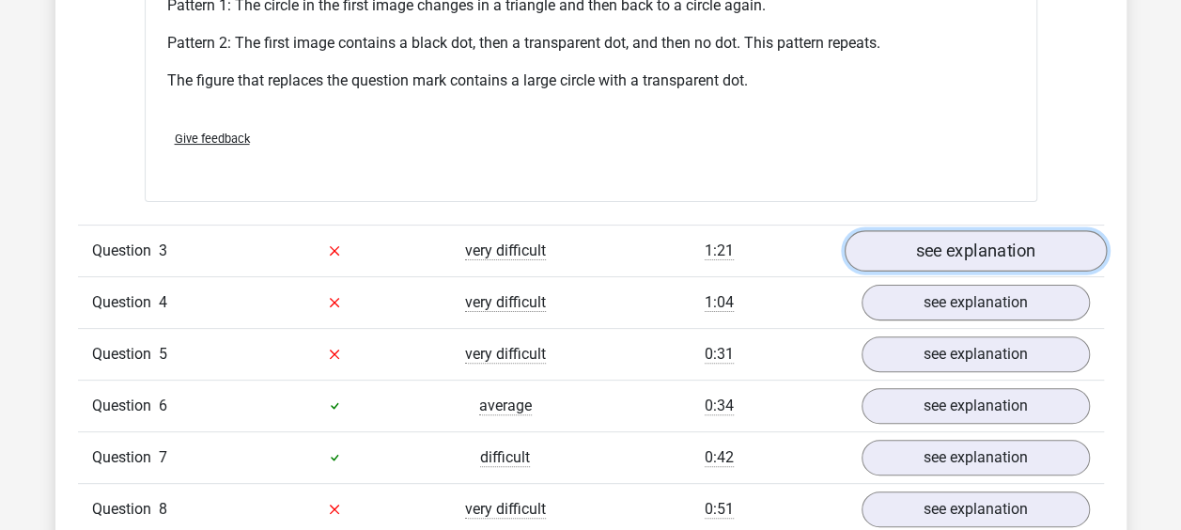
click at [958, 241] on link "see explanation" at bounding box center [975, 250] width 262 height 41
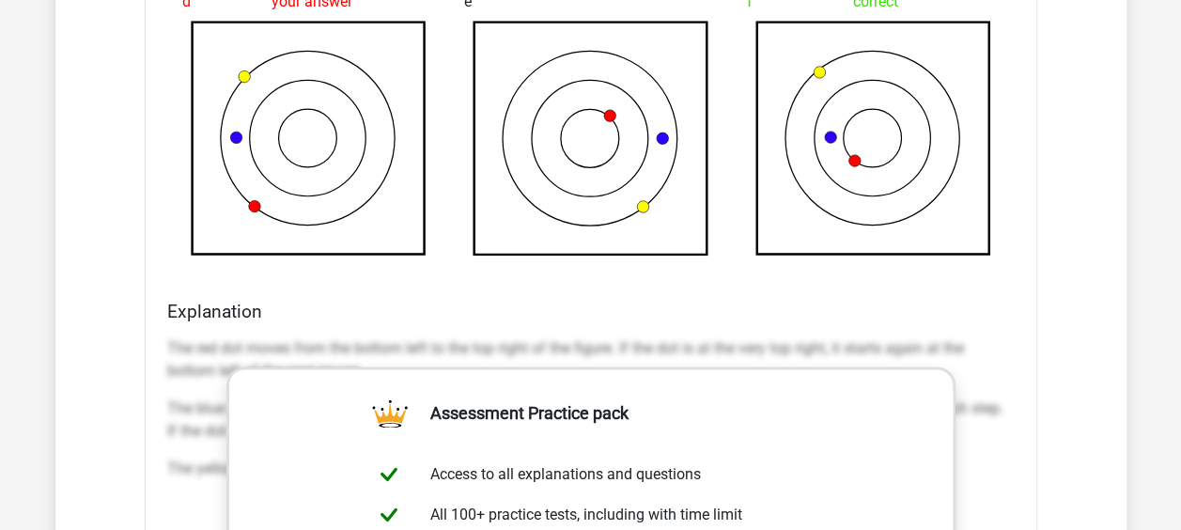
scroll to position [4699, 0]
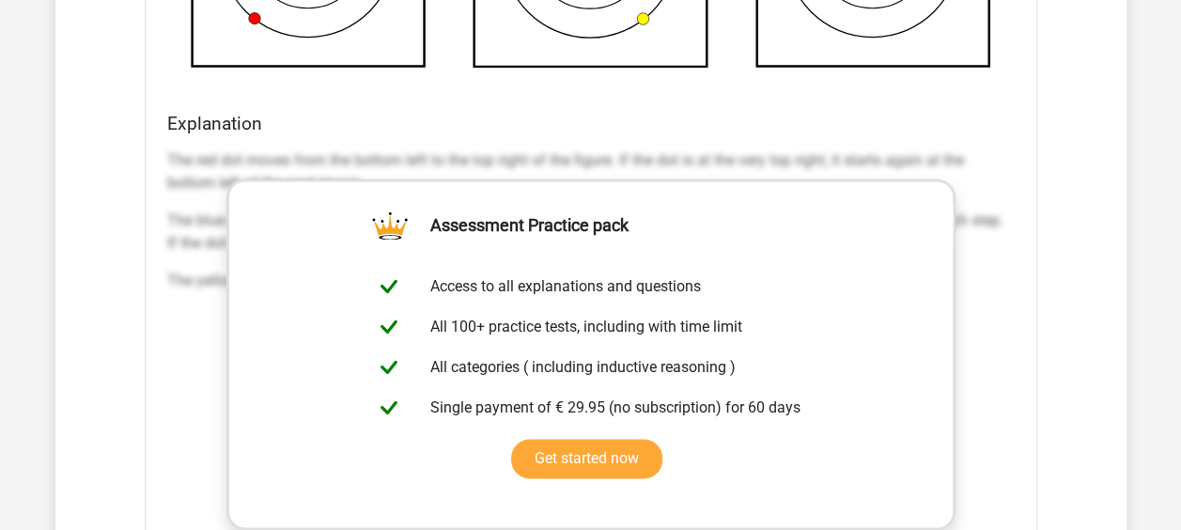
click at [1006, 288] on div "The red dot moves from the bottom left to the top right of the figure. If the d…" at bounding box center [591, 228] width 848 height 173
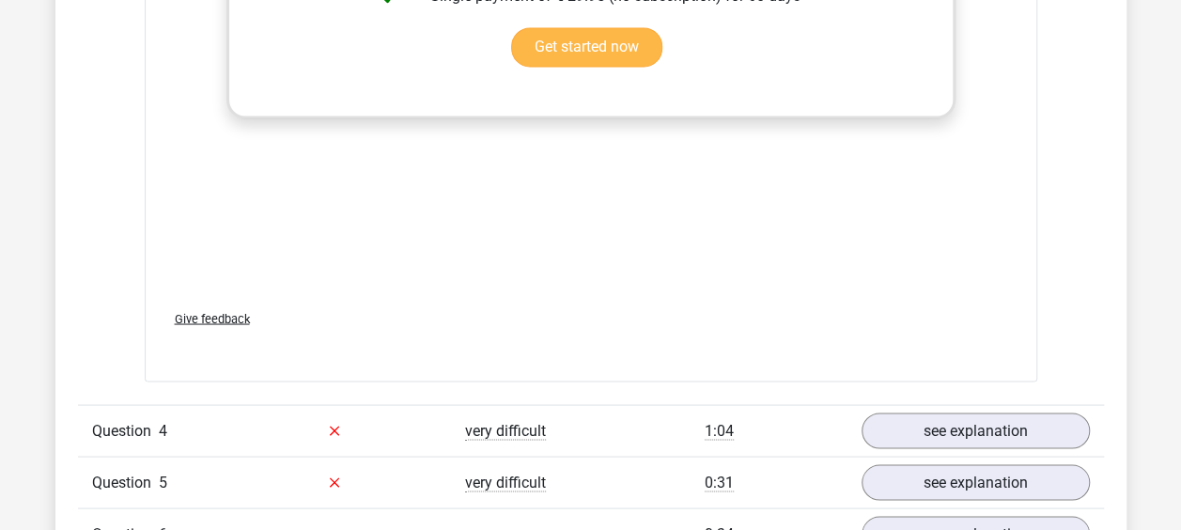
scroll to position [5169, 0]
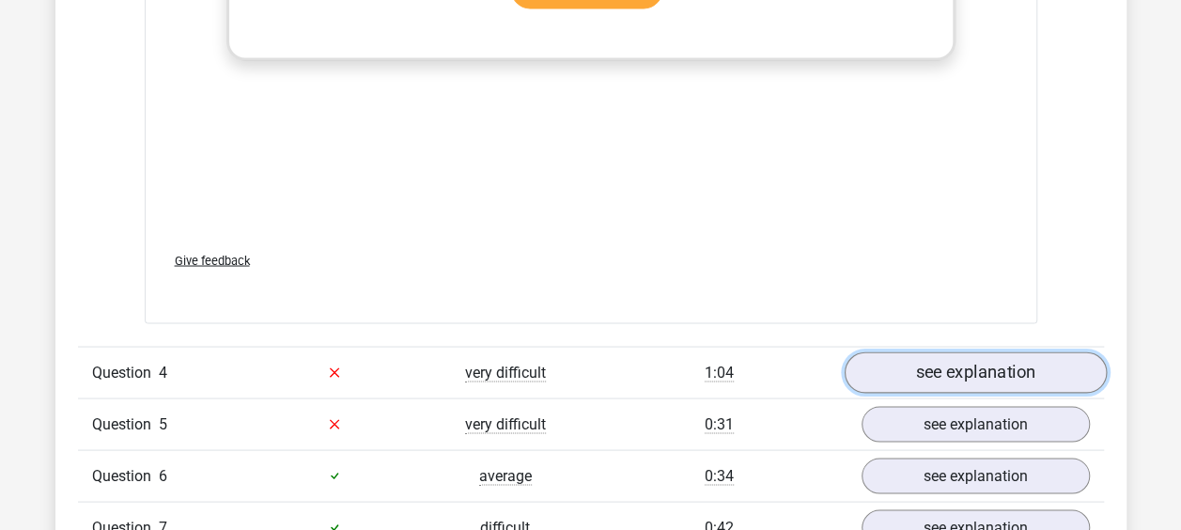
click at [946, 359] on link "see explanation" at bounding box center [975, 371] width 262 height 41
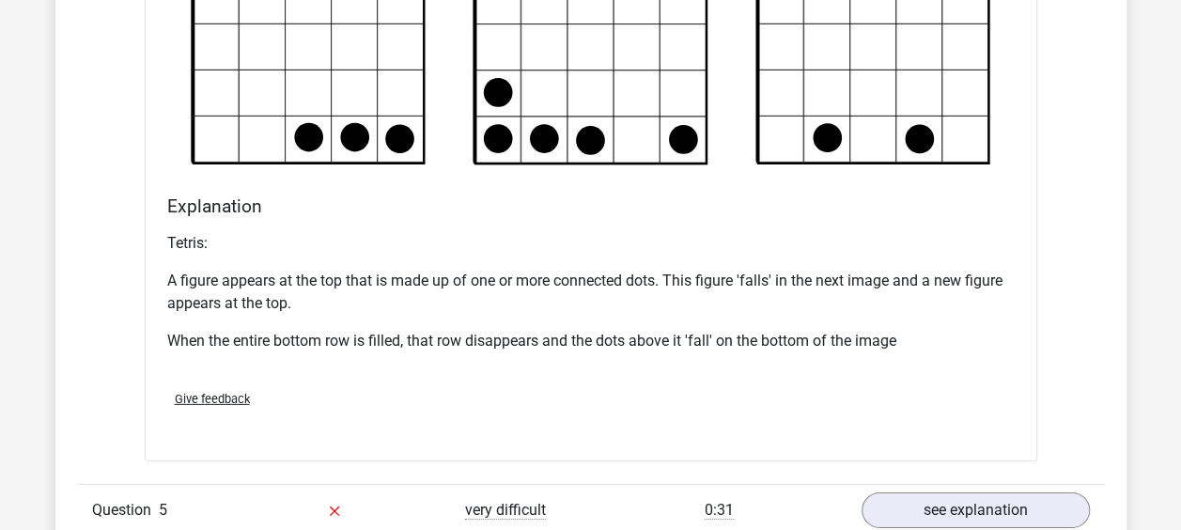
scroll to position [6203, 0]
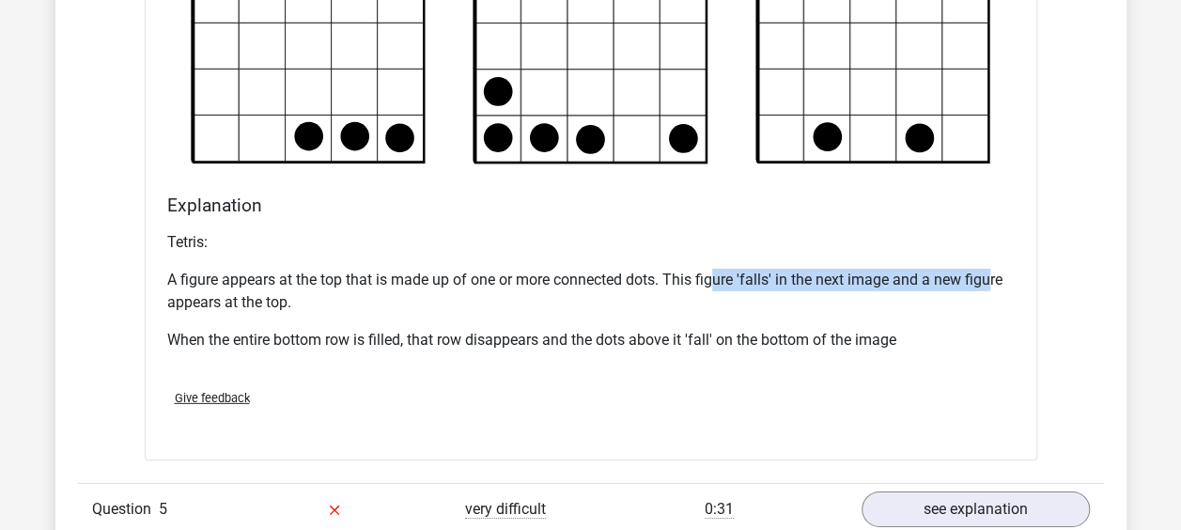
drag, startPoint x: 712, startPoint y: 270, endPoint x: 993, endPoint y: 276, distance: 281.1
click at [993, 276] on p "A figure appears at the top that is made up of one or more connected dots. This…" at bounding box center [591, 291] width 848 height 45
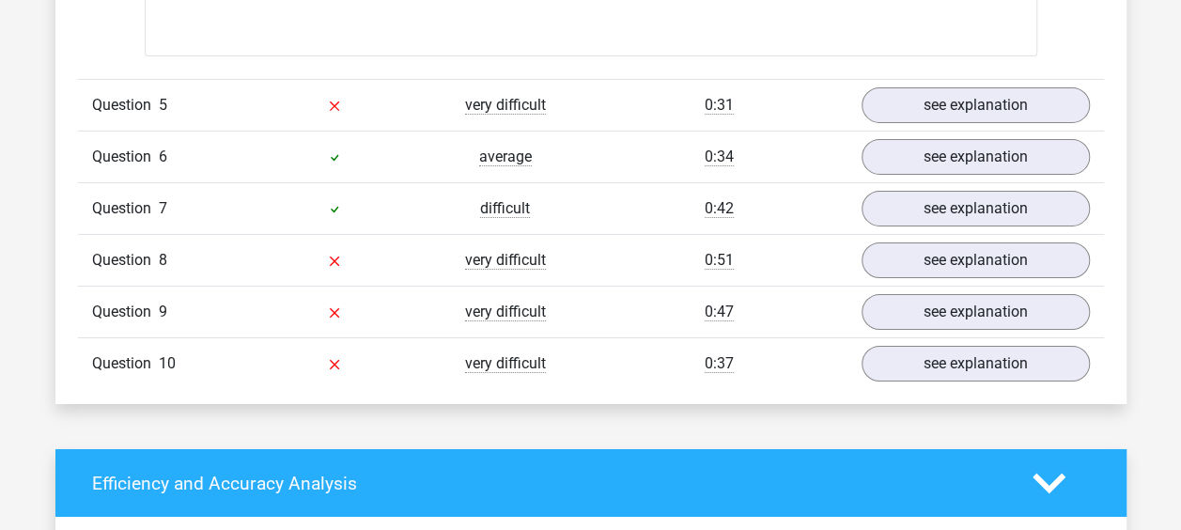
scroll to position [6579, 0]
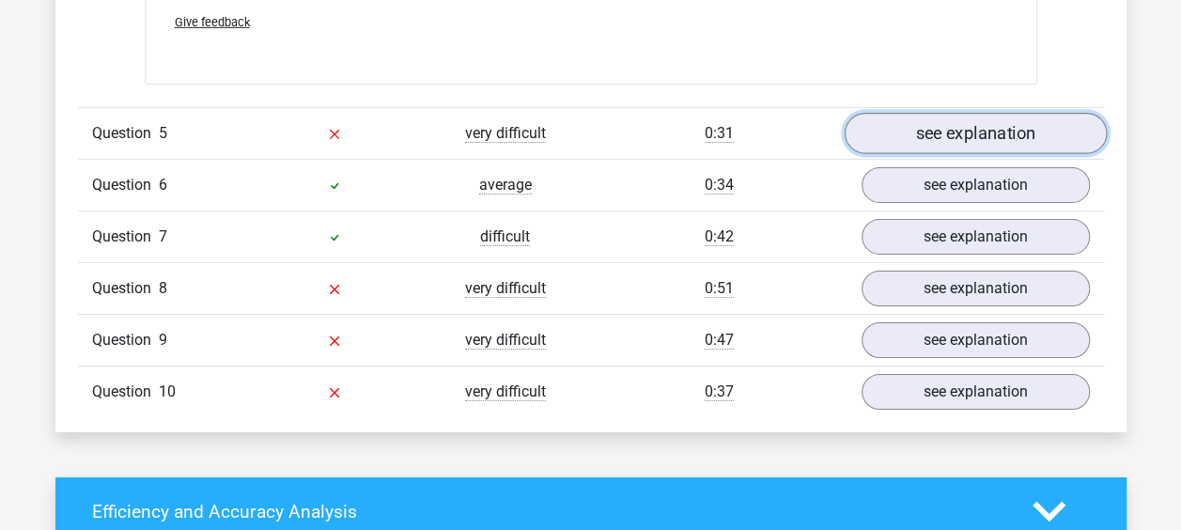
click at [927, 129] on link "see explanation" at bounding box center [975, 133] width 262 height 41
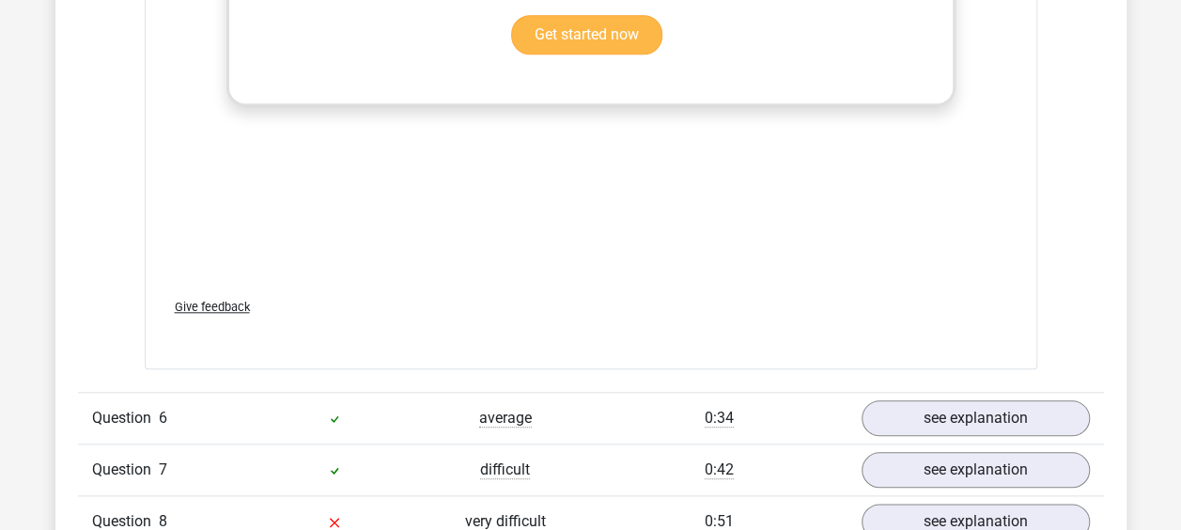
scroll to position [8082, 0]
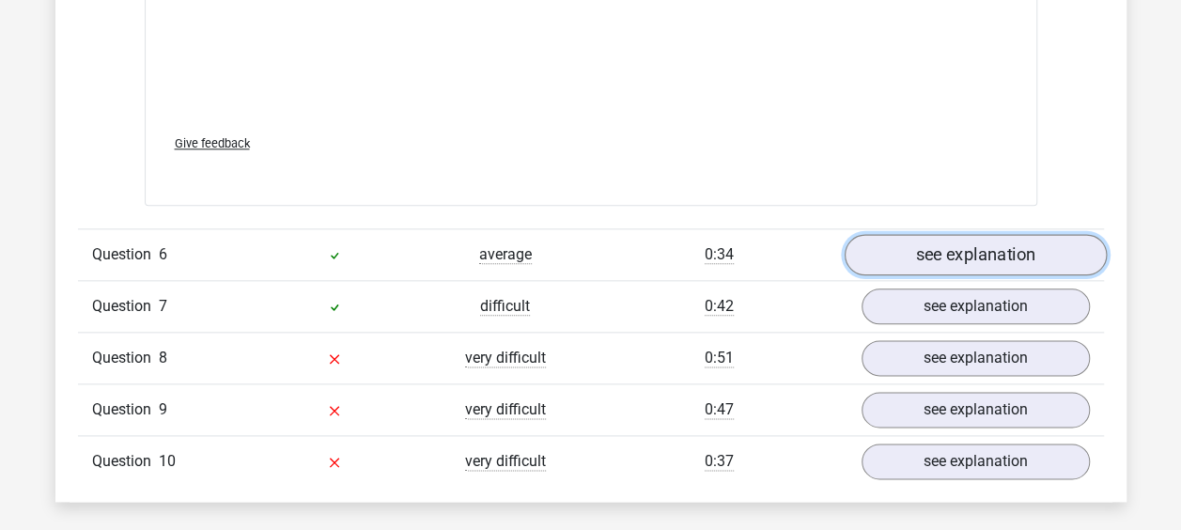
click at [994, 238] on link "see explanation" at bounding box center [975, 254] width 262 height 41
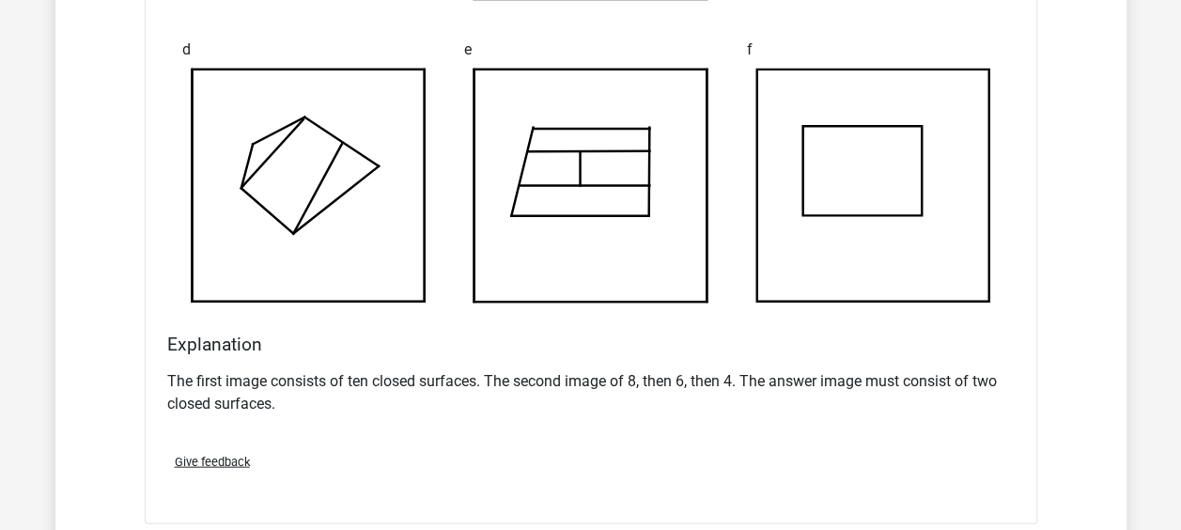
scroll to position [9116, 0]
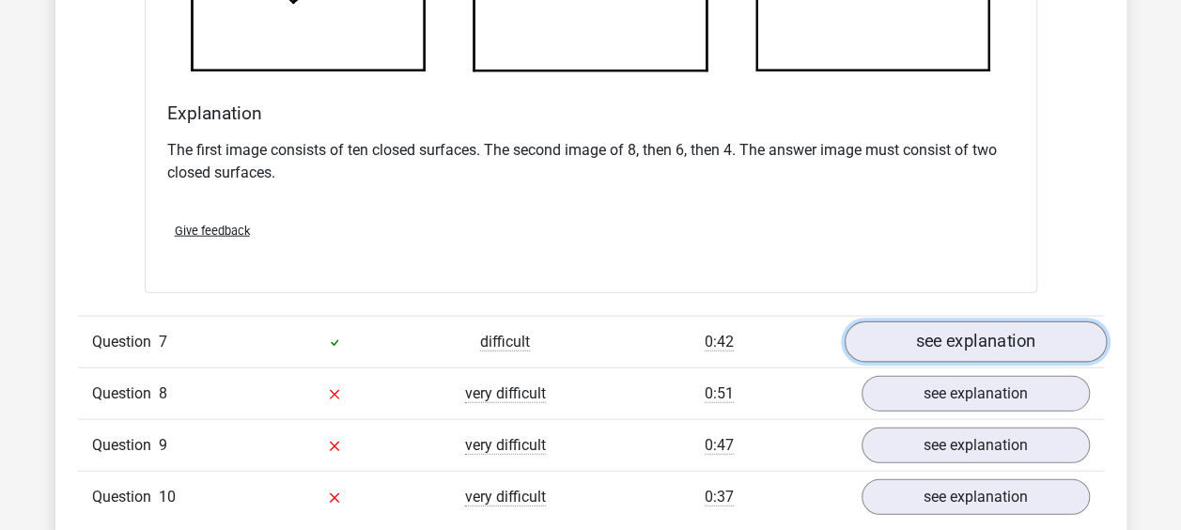
click at [936, 331] on link "see explanation" at bounding box center [975, 341] width 262 height 41
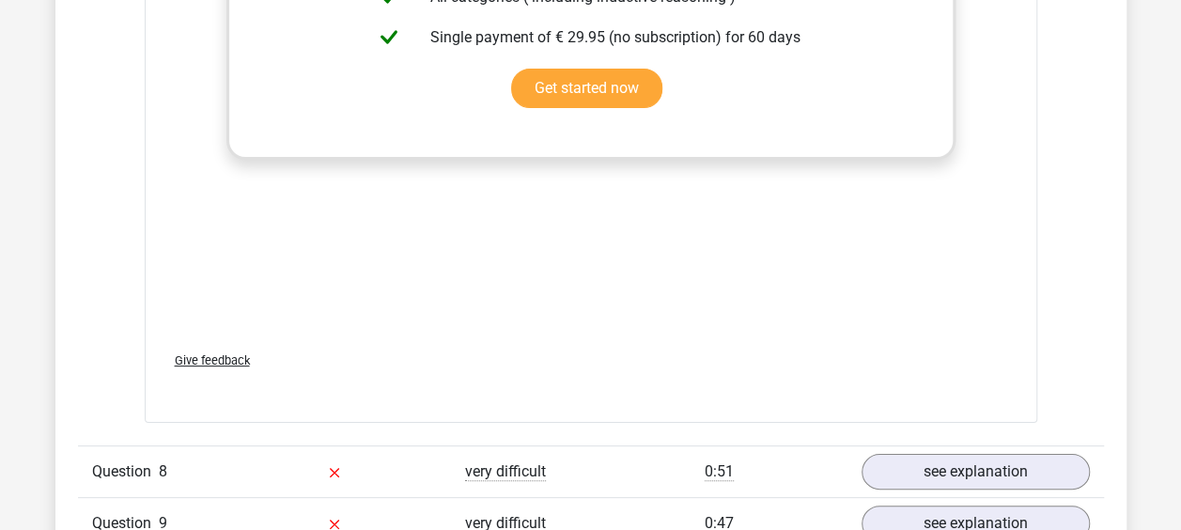
scroll to position [10714, 0]
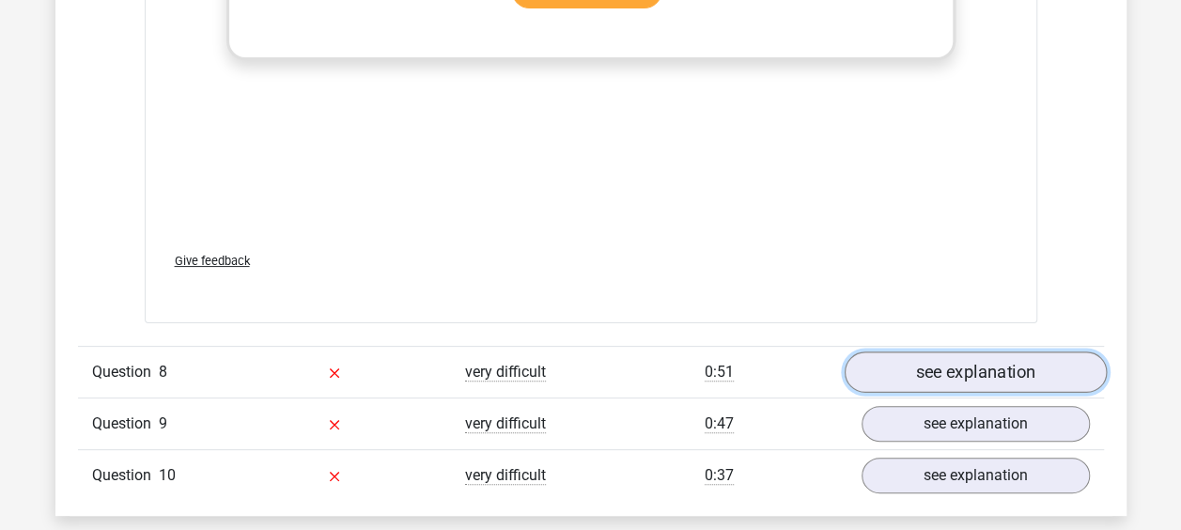
click at [946, 351] on link "see explanation" at bounding box center [975, 371] width 262 height 41
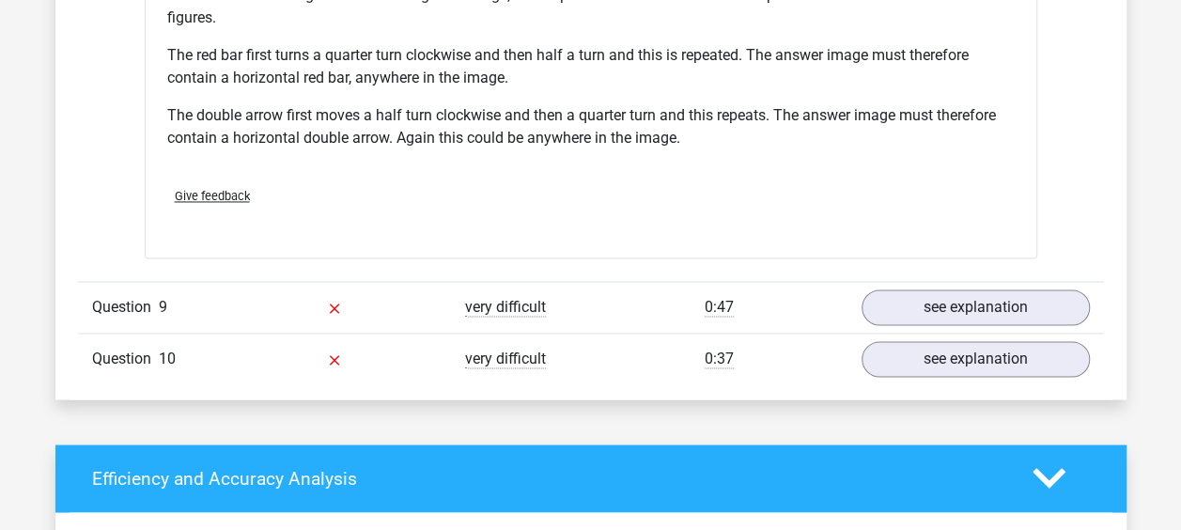
scroll to position [12029, 0]
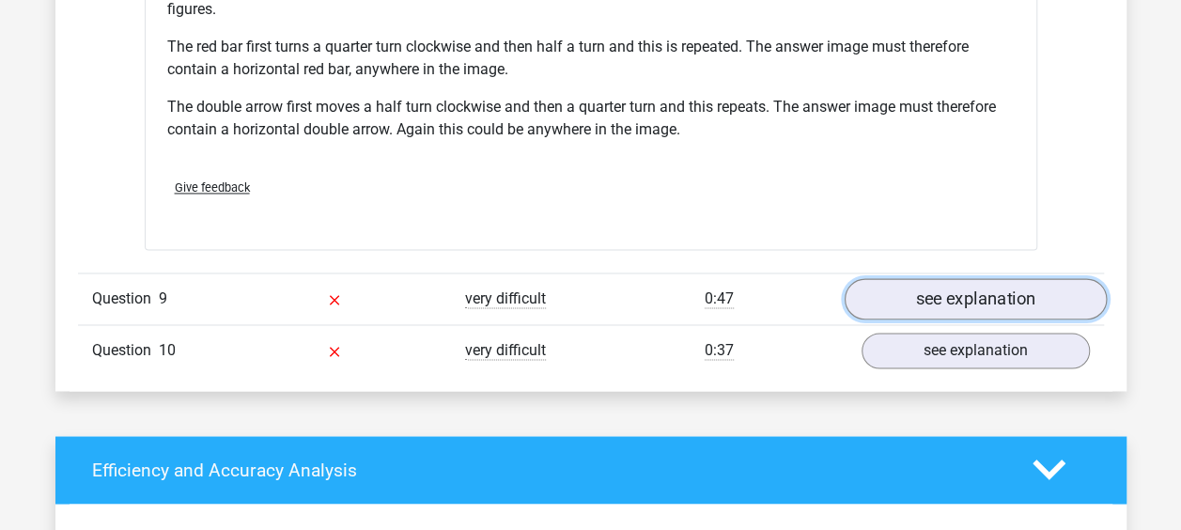
click at [977, 278] on link "see explanation" at bounding box center [975, 298] width 262 height 41
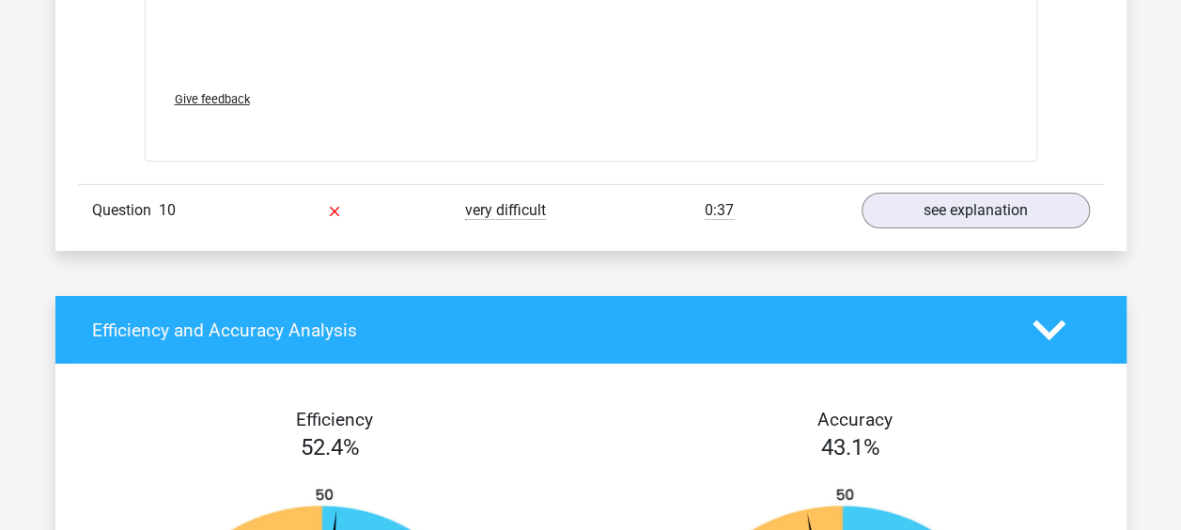
scroll to position [13721, 0]
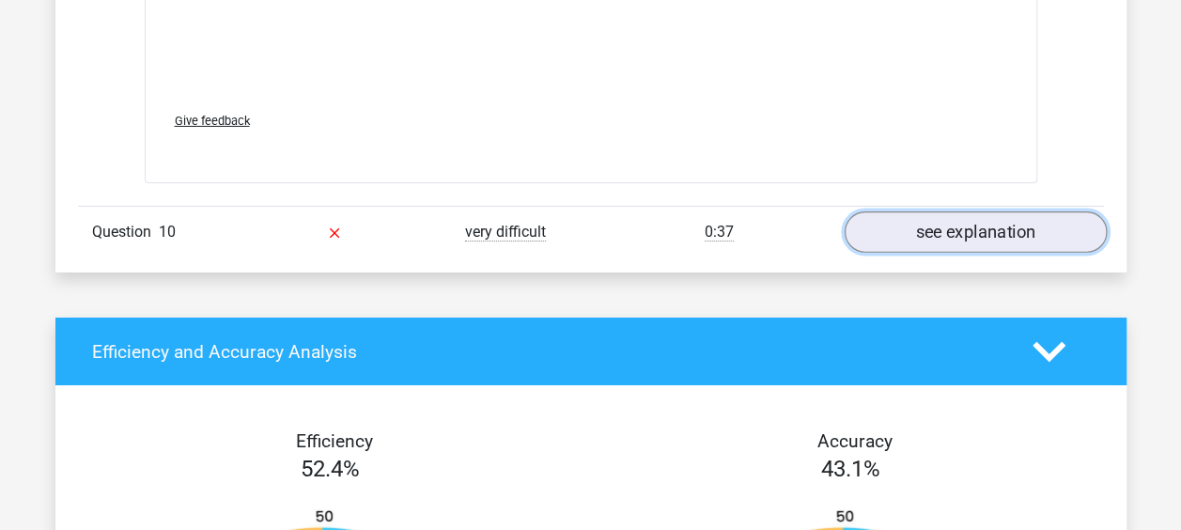
click at [914, 211] on link "see explanation" at bounding box center [975, 231] width 262 height 41
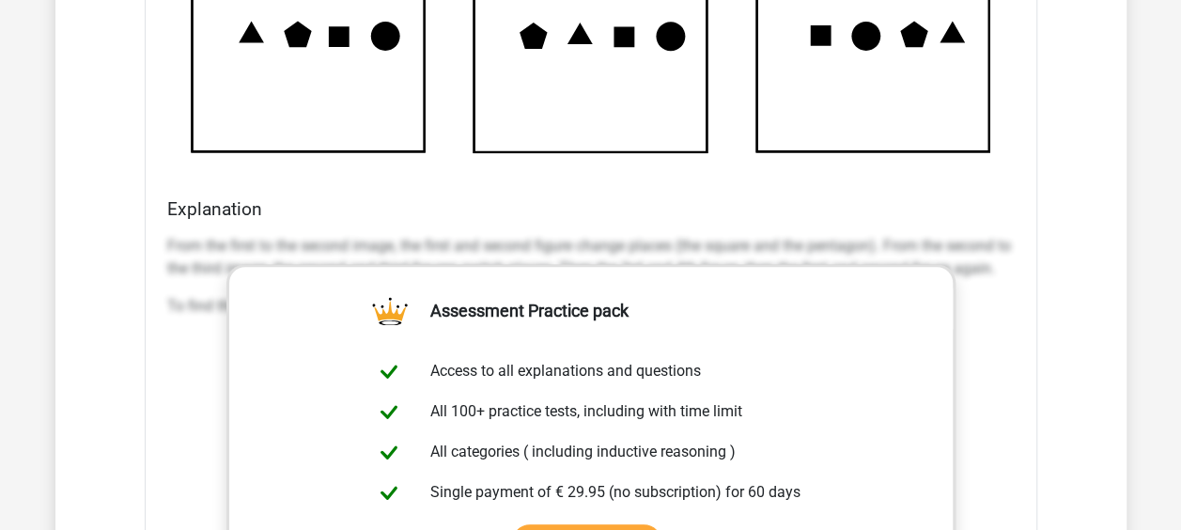
scroll to position [14567, 0]
